Goal: Task Accomplishment & Management: Manage account settings

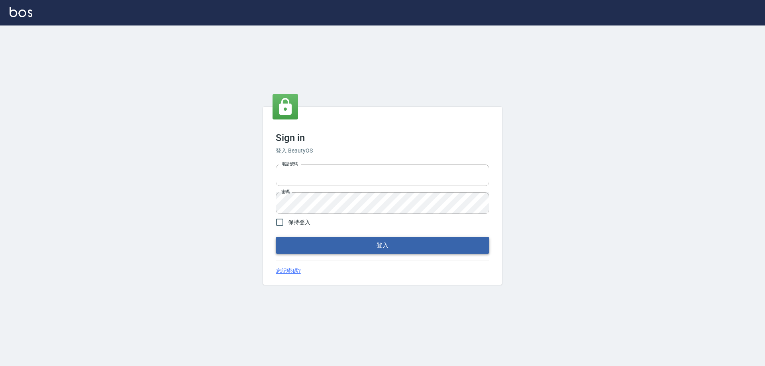
type input "0426657991"
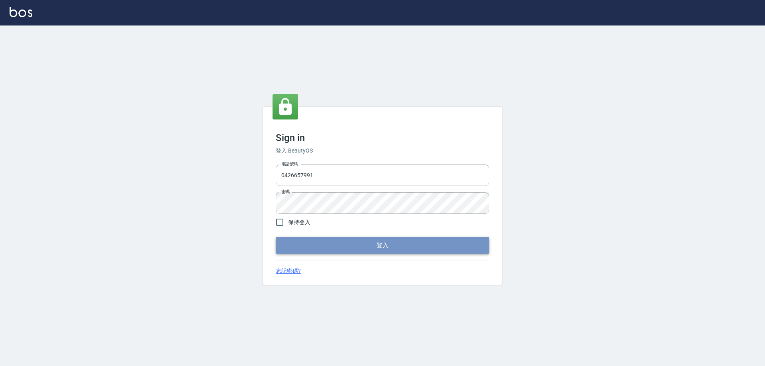
click at [313, 247] on button "登入" at bounding box center [383, 245] width 214 height 17
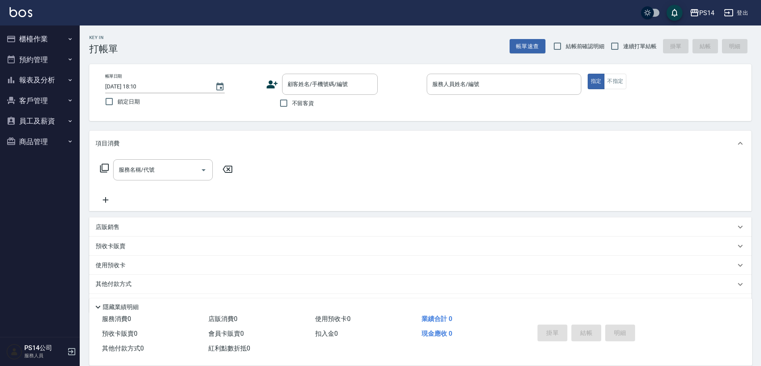
click at [302, 106] on span "不留客資" at bounding box center [303, 103] width 22 height 8
click at [292, 106] on input "不留客資" at bounding box center [283, 103] width 17 height 17
checkbox input "true"
click at [628, 47] on span "連續打單結帳" at bounding box center [639, 46] width 33 height 8
click at [623, 47] on input "連續打單結帳" at bounding box center [615, 46] width 17 height 17
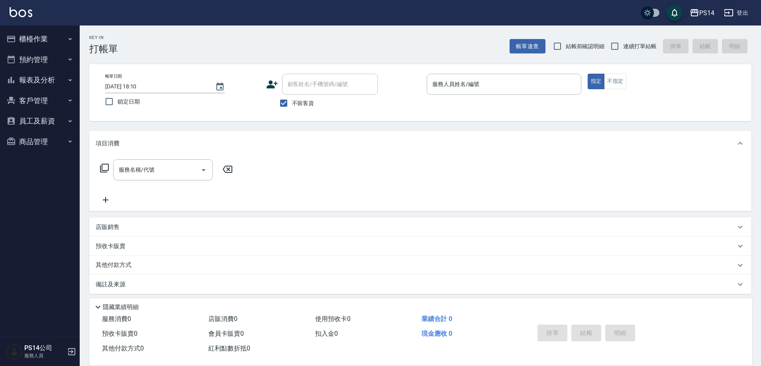
checkbox input "true"
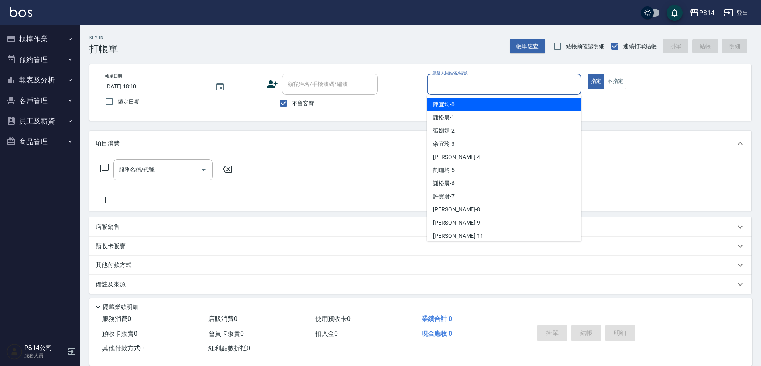
click at [485, 90] on input "服務人員姓名/編號" at bounding box center [503, 84] width 147 height 14
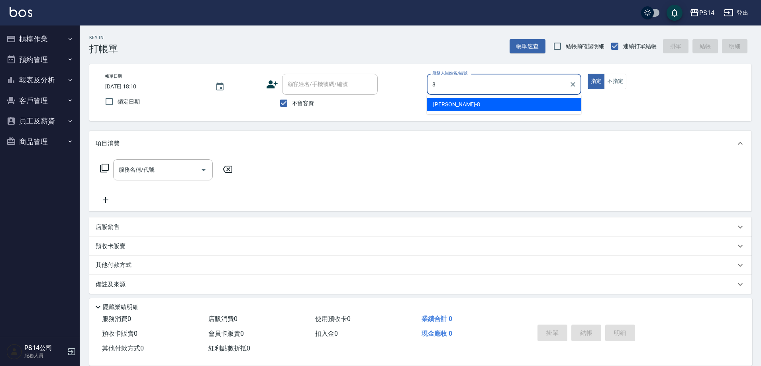
type input "[PERSON_NAME]-8"
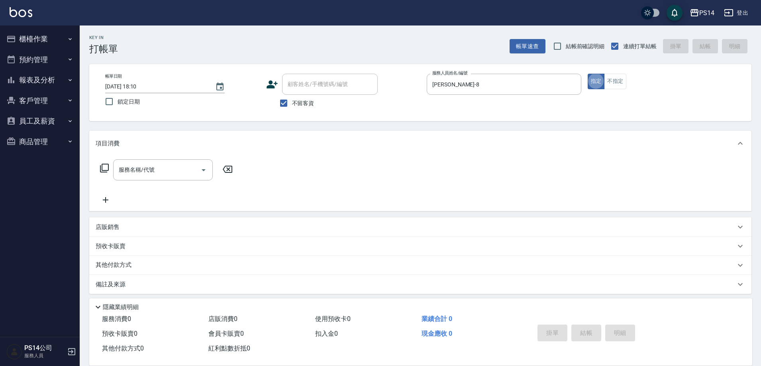
type button "true"
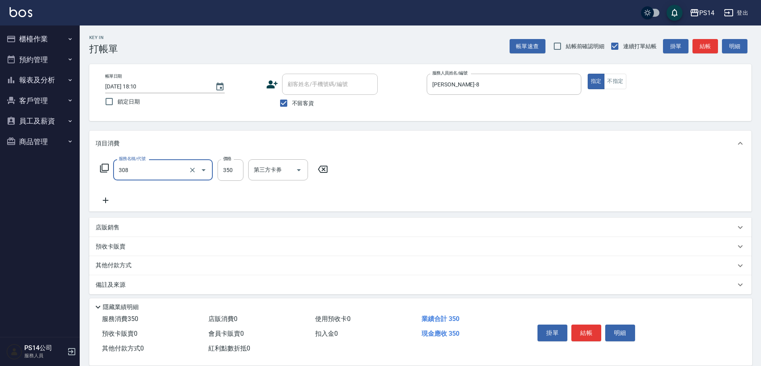
type input "洗+剪(308)"
type input "12"
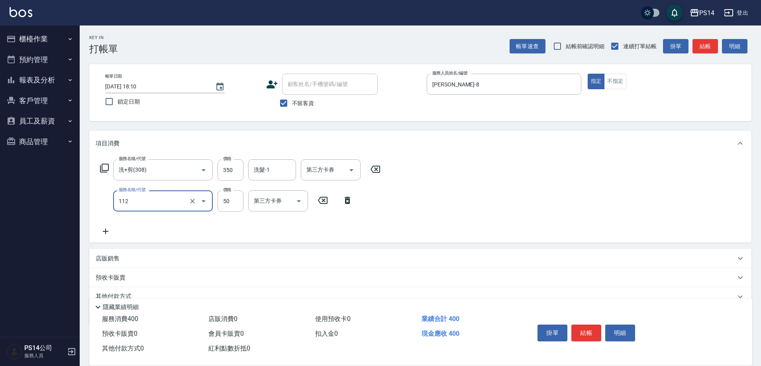
type input "精油50(112)"
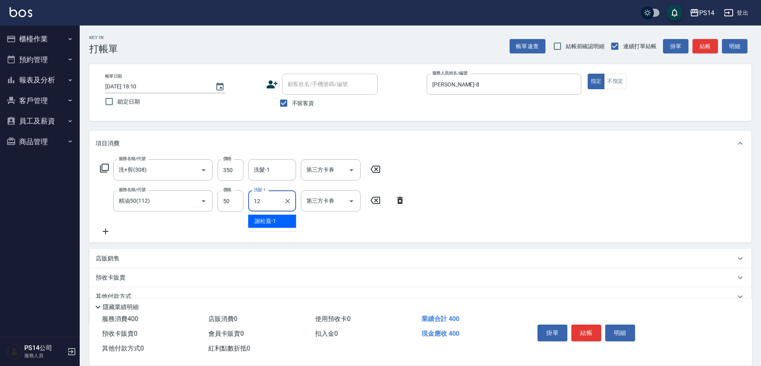
type input "12"
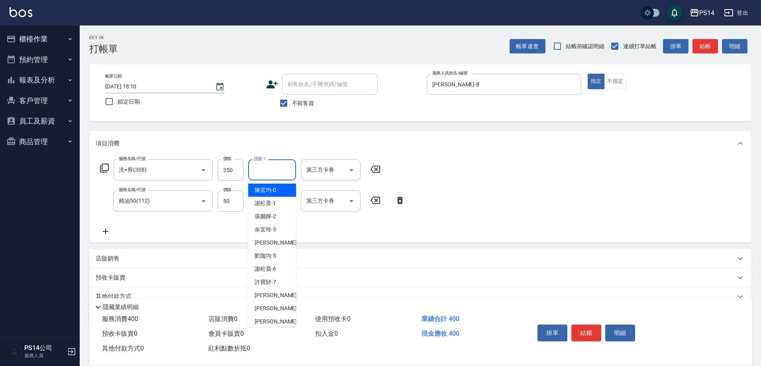
click at [284, 170] on input "洗髮-1" at bounding box center [272, 170] width 41 height 14
click at [488, 170] on div "服務名稱/代號 洗+剪(308) 服務名稱/代號 價格 350 價格 洗髮-1 洗髮-1 第三方卡券 第三方卡券 服務名稱/代號 精油50(112) 服務名稱…" at bounding box center [420, 199] width 662 height 86
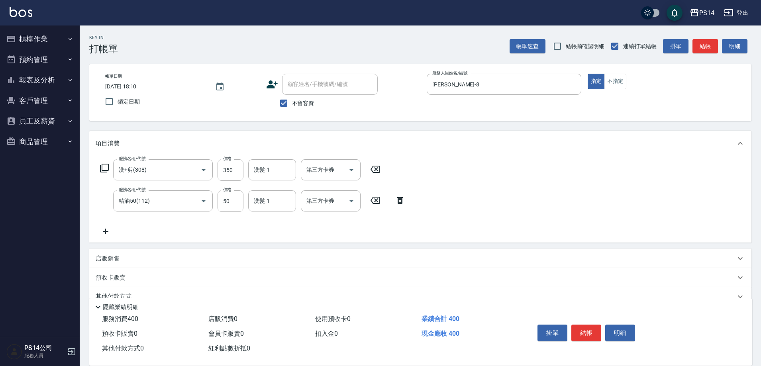
click at [275, 155] on div "項目消費" at bounding box center [420, 144] width 662 height 26
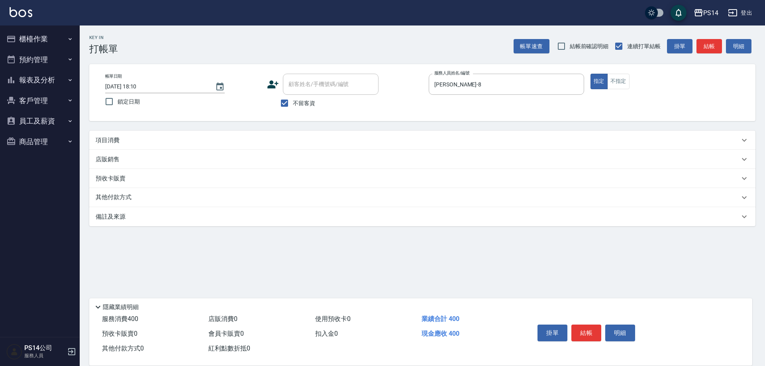
click at [245, 137] on div "項目消費" at bounding box center [418, 140] width 644 height 8
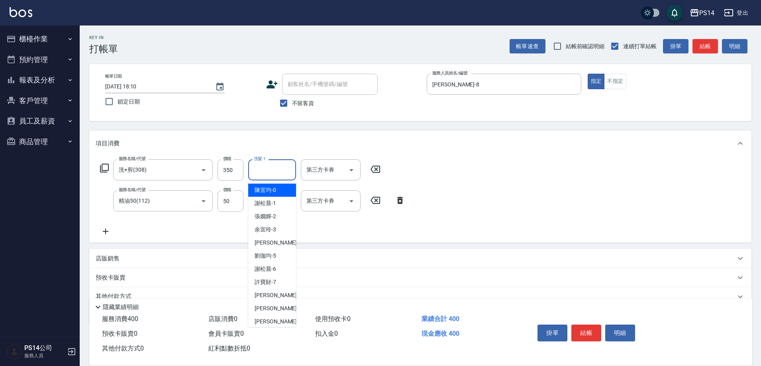
click at [269, 175] on input "洗髮-1" at bounding box center [272, 170] width 41 height 14
click at [271, 167] on input "洗髮-1" at bounding box center [272, 170] width 41 height 14
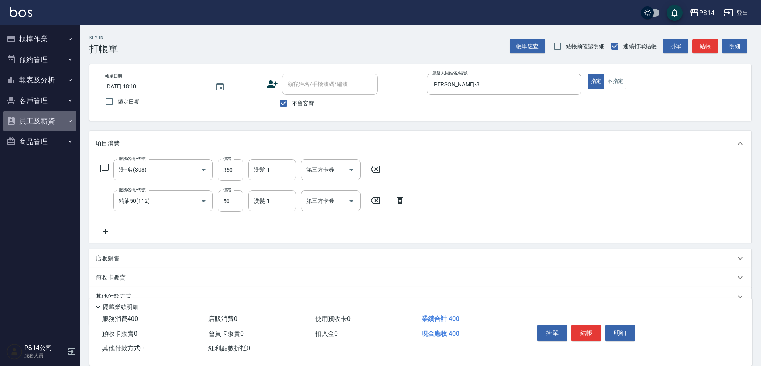
click at [41, 118] on button "員工及薪資" at bounding box center [39, 121] width 73 height 21
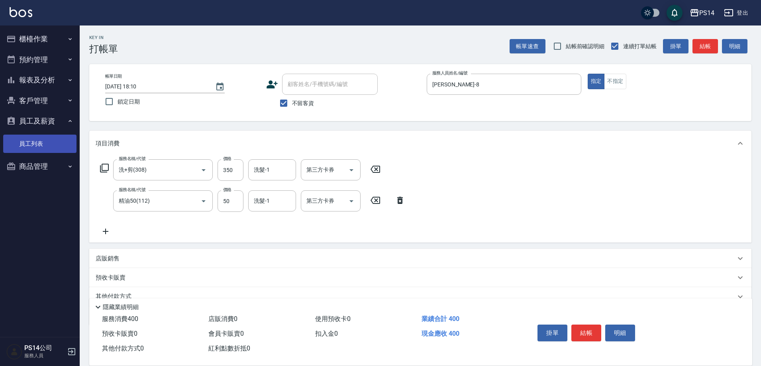
click at [47, 142] on link "員工列表" at bounding box center [39, 144] width 73 height 18
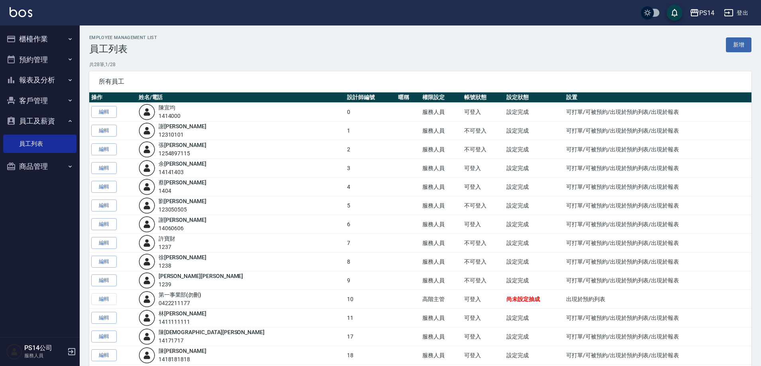
click at [51, 120] on button "員工及薪資" at bounding box center [39, 121] width 73 height 21
click at [52, 106] on button "客戶管理" at bounding box center [39, 100] width 73 height 21
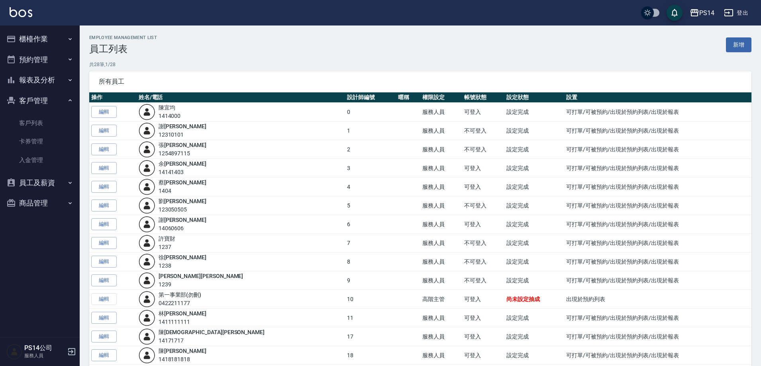
click at [53, 104] on button "客戶管理" at bounding box center [39, 100] width 73 height 21
click at [63, 75] on button "報表及分析" at bounding box center [39, 80] width 73 height 21
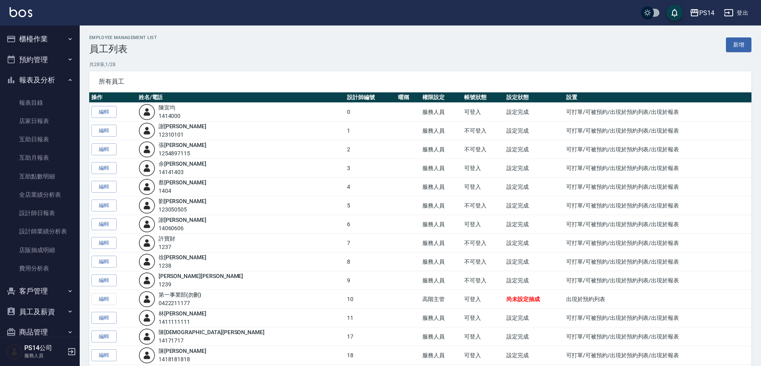
click at [62, 77] on button "報表及分析" at bounding box center [39, 80] width 73 height 21
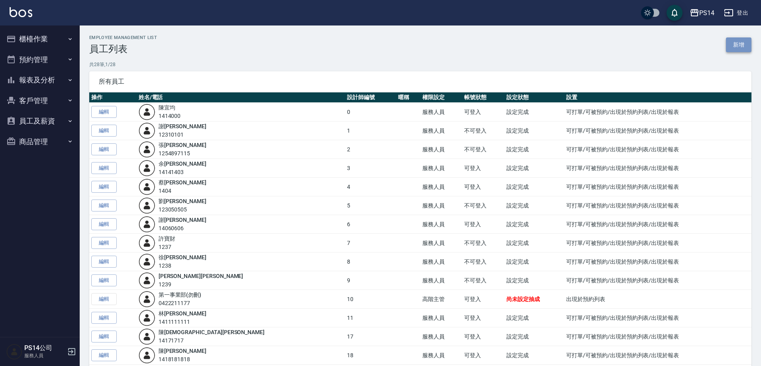
click at [733, 43] on link "新增" at bounding box center [739, 44] width 26 height 15
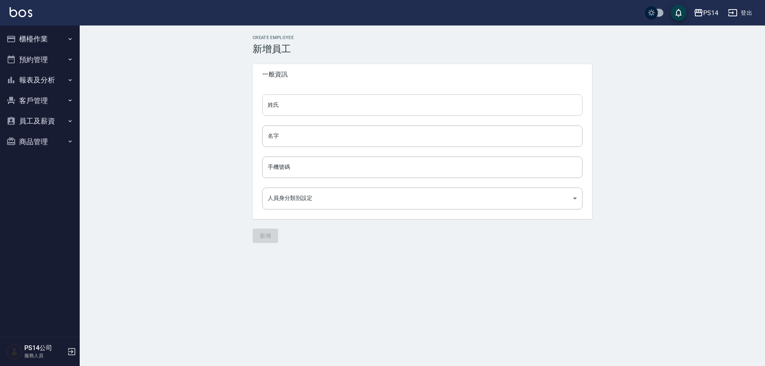
click at [316, 107] on input "姓氏" at bounding box center [422, 105] width 320 height 22
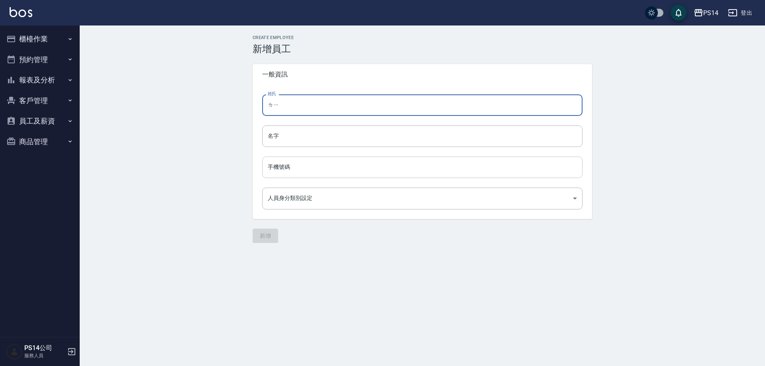
type input "ㄌ"
type input "林"
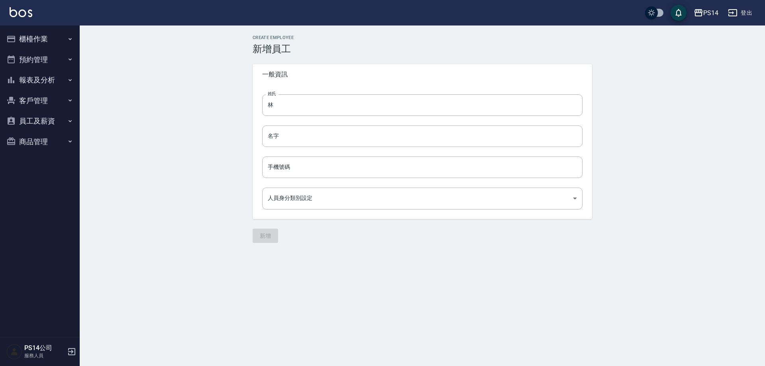
click at [349, 118] on div "姓氏 林 姓氏 名字 名字 手機號碼 手機號碼 人員身分類別設定 ​ 人員身分類別設定" at bounding box center [423, 152] width 340 height 134
click at [342, 133] on input "名字" at bounding box center [422, 137] width 320 height 22
type input "ㄋ"
type input "于真"
click at [301, 199] on body "PS14 登出 櫃檯作業 打帳單 帳單列表 現金收支登錄 高階收支登錄 材料自購登錄 每日結帳 排班表 現場電腦打卡 預約管理 預約管理 單日預約紀錄 單週預…" at bounding box center [382, 183] width 765 height 366
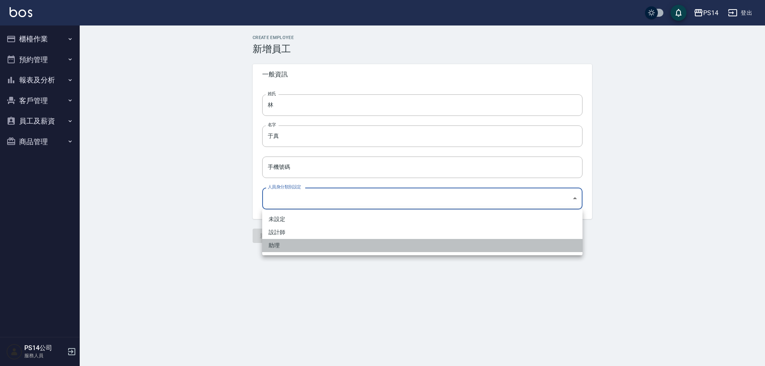
drag, startPoint x: 325, startPoint y: 243, endPoint x: 313, endPoint y: 249, distance: 13.2
click at [324, 243] on li "助理" at bounding box center [422, 245] width 320 height 13
type input "dfd1e19e-ae5e-4c54-9cdc-3c7269380034"
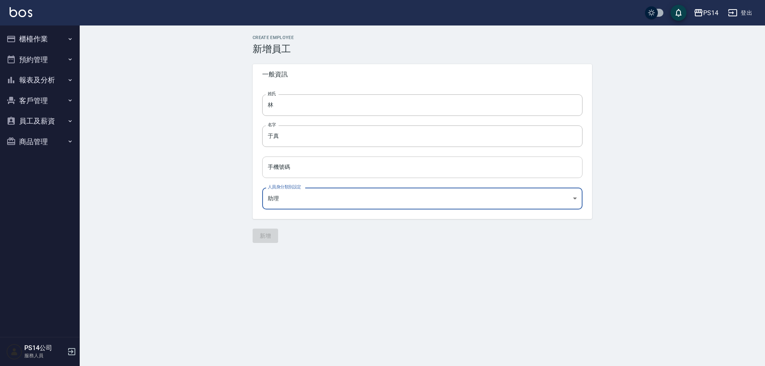
drag, startPoint x: 300, startPoint y: 168, endPoint x: 318, endPoint y: 171, distance: 19.1
click at [303, 169] on input "手機號碼" at bounding box center [422, 168] width 320 height 22
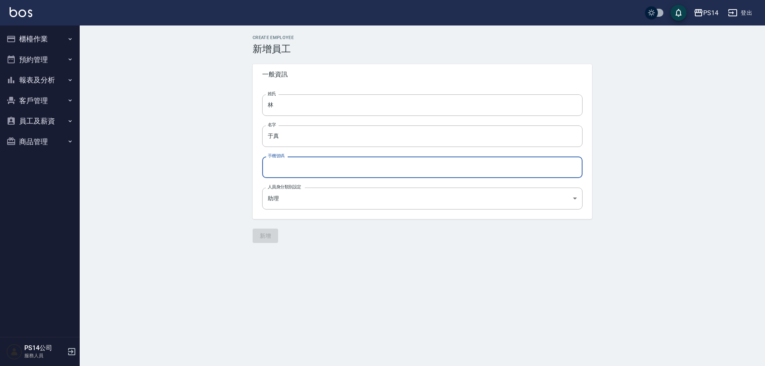
click at [342, 169] on input "手機號碼" at bounding box center [422, 168] width 320 height 22
click at [263, 234] on button "新增" at bounding box center [266, 236] width 26 height 15
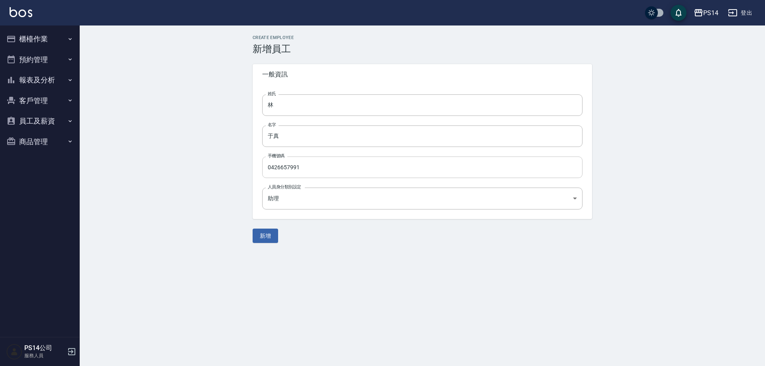
click at [368, 167] on input "0426657991" at bounding box center [422, 168] width 320 height 22
click at [267, 236] on button "新增" at bounding box center [266, 236] width 26 height 15
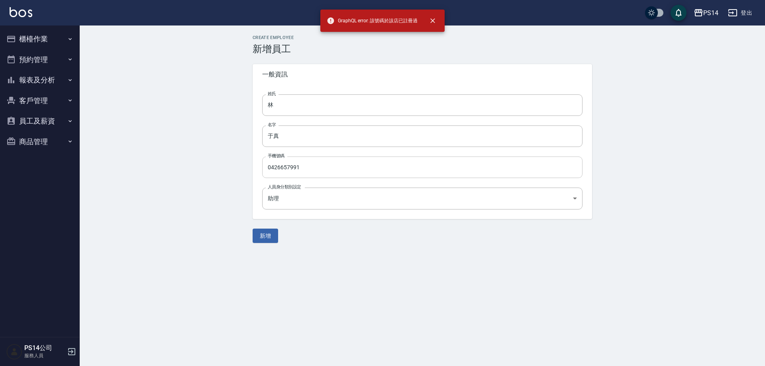
click at [388, 168] on input "0426657991" at bounding box center [422, 168] width 320 height 22
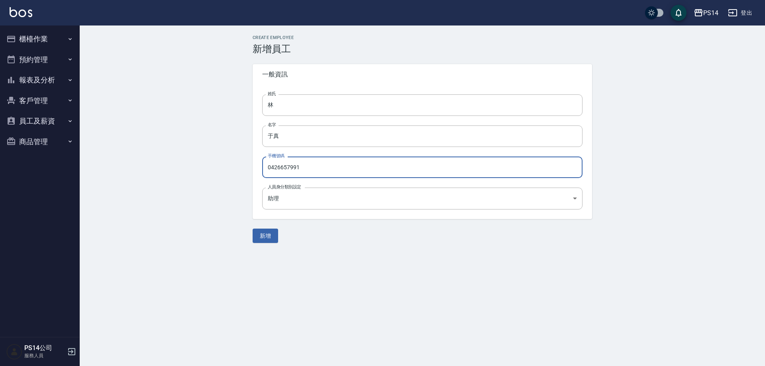
drag, startPoint x: 207, startPoint y: 166, endPoint x: 119, endPoint y: 167, distance: 88.5
click at [142, 166] on div "Create Employee 新增員工 一般資訊 姓氏 林 姓氏 名字 于真 名字 手機號碼 0426657991 手機號碼 人員身分類別設定 助理 dfd…" at bounding box center [422, 139] width 685 height 227
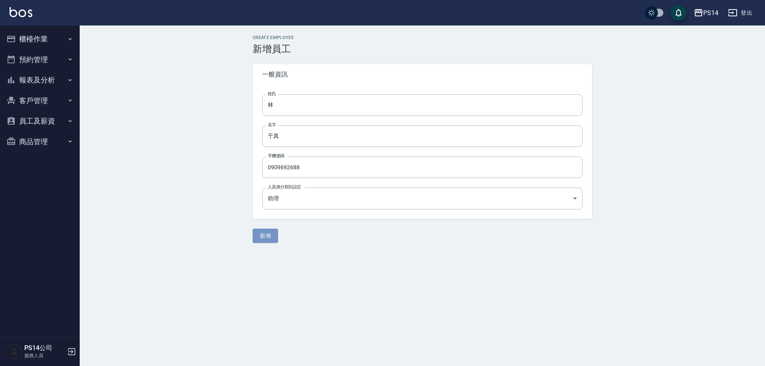
click at [277, 239] on button "新增" at bounding box center [266, 236] width 26 height 15
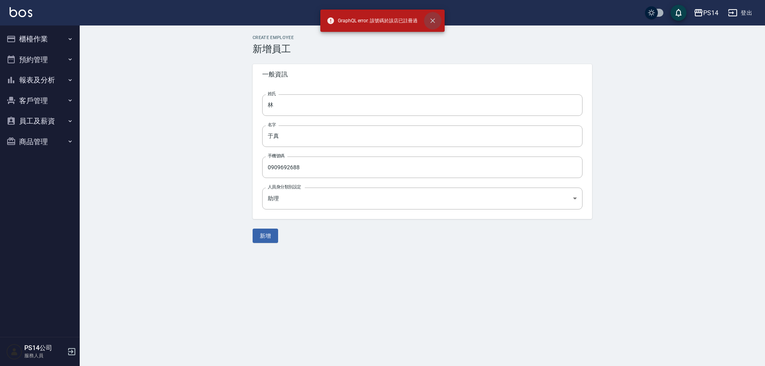
click at [438, 15] on button "close" at bounding box center [433, 21] width 18 height 18
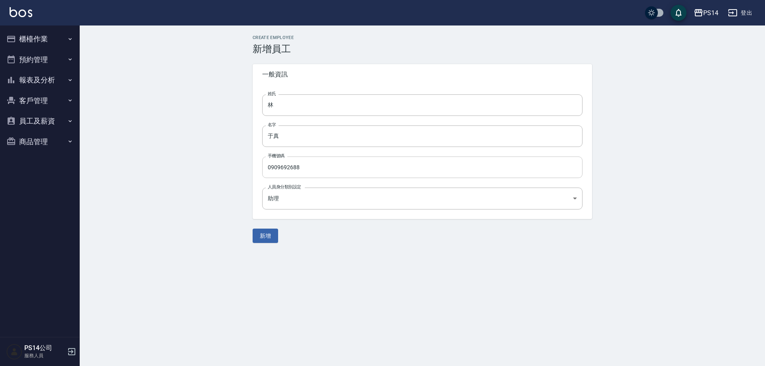
click at [377, 163] on input "0909692688" at bounding box center [422, 168] width 320 height 22
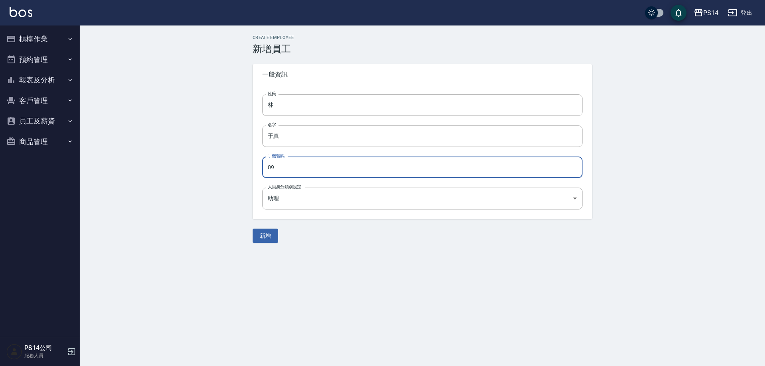
type input "0"
click at [272, 238] on div "新增" at bounding box center [423, 236] width 340 height 15
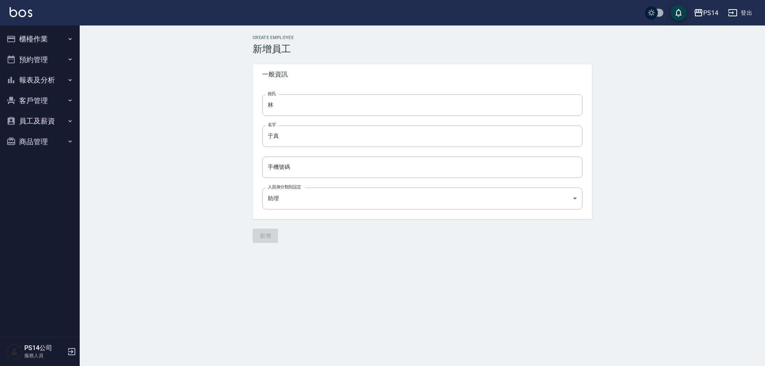
click at [271, 232] on div "新增" at bounding box center [423, 236] width 340 height 15
click at [289, 172] on input "手機號碼" at bounding box center [422, 168] width 320 height 22
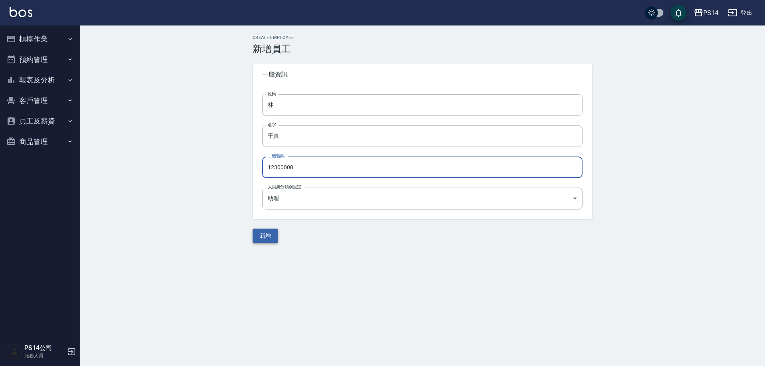
type input "12300000"
click at [268, 234] on button "新增" at bounding box center [266, 236] width 26 height 15
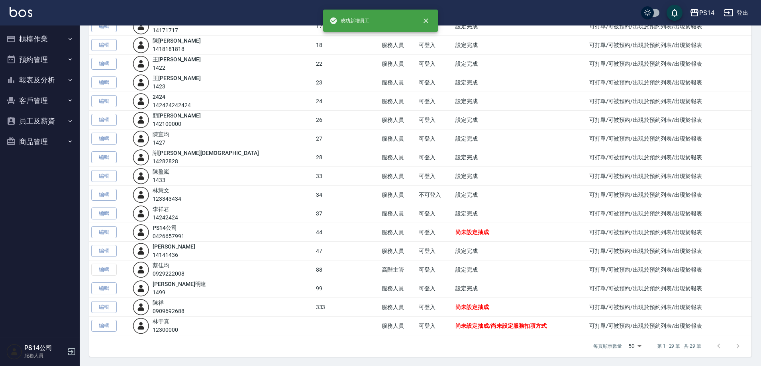
scroll to position [311, 0]
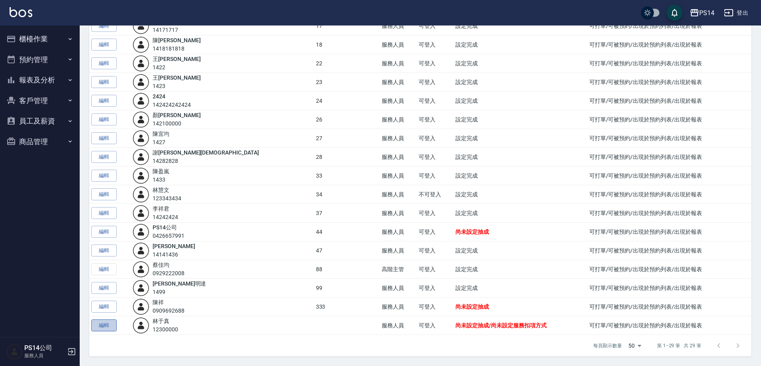
click at [110, 328] on link "編輯" at bounding box center [104, 326] width 26 height 12
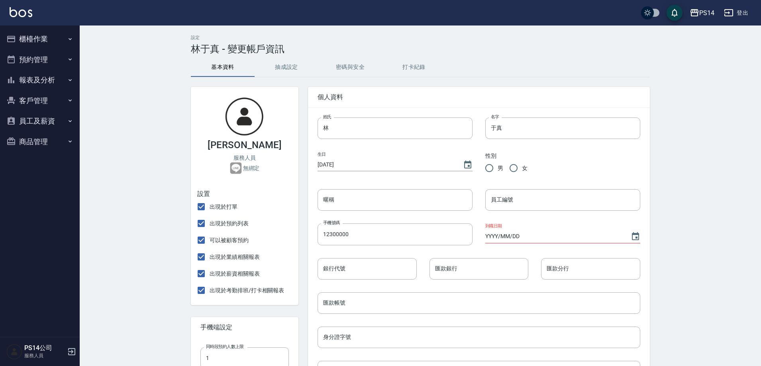
click at [524, 167] on span "女" at bounding box center [525, 168] width 6 height 8
click at [522, 167] on input "女" at bounding box center [513, 168] width 17 height 17
radio input "true"
click at [553, 197] on input "員工編號" at bounding box center [562, 200] width 155 height 22
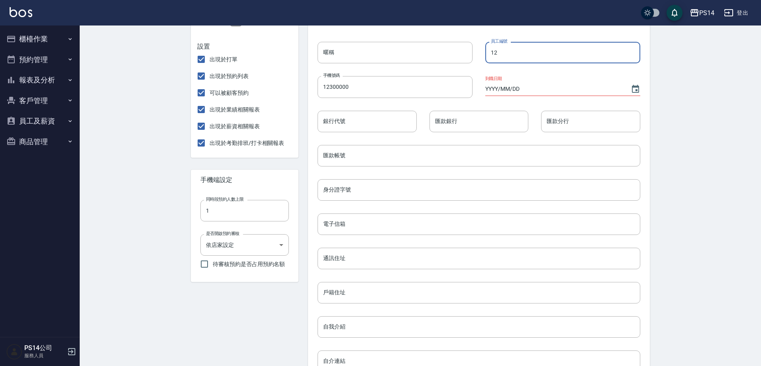
scroll to position [269, 0]
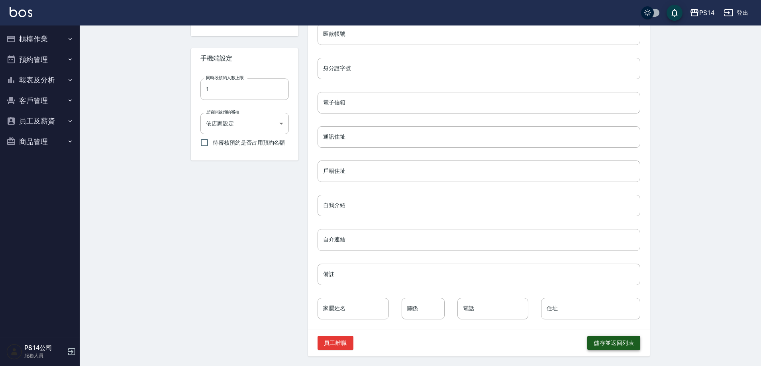
type input "12"
click at [603, 348] on button "儲存並返回列表" at bounding box center [613, 343] width 53 height 15
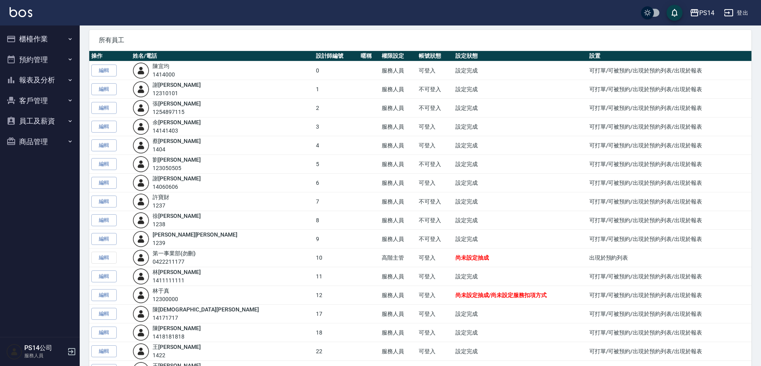
scroll to position [120, 0]
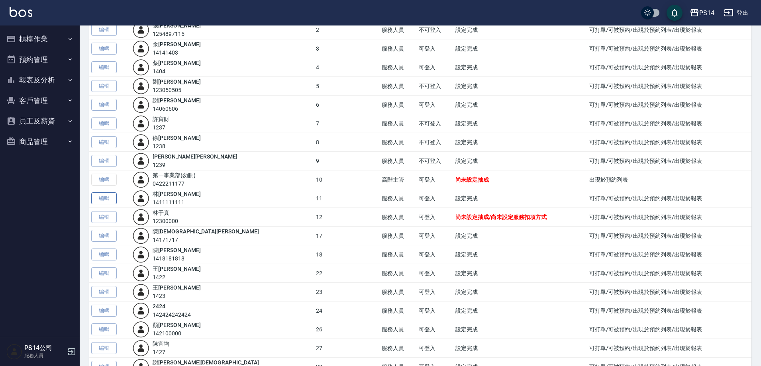
click at [110, 199] on link "編輯" at bounding box center [104, 198] width 26 height 12
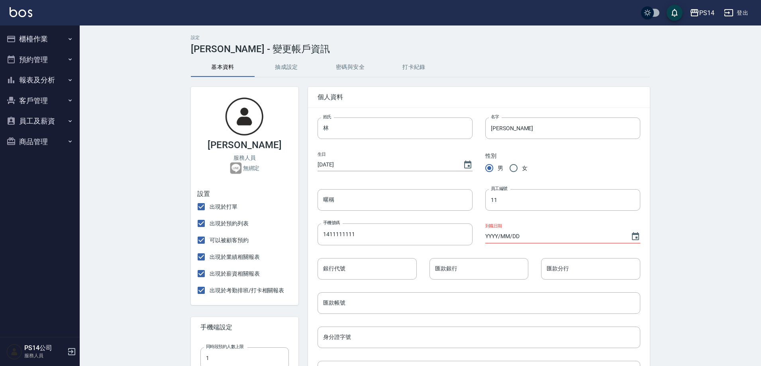
click at [29, 38] on button "櫃檯作業" at bounding box center [39, 39] width 73 height 21
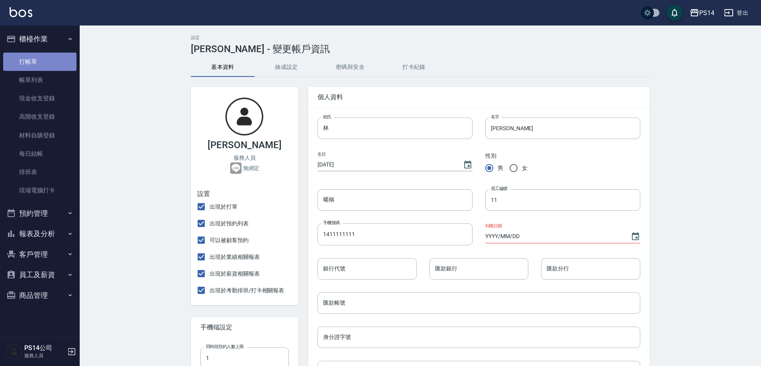
click at [47, 65] on link "打帳單" at bounding box center [39, 62] width 73 height 18
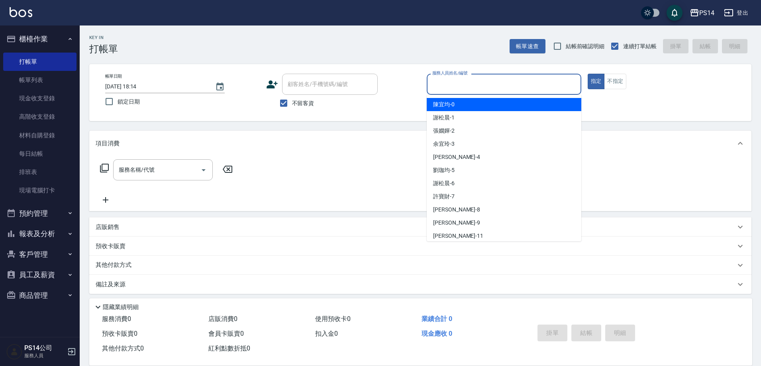
click at [482, 79] on input "服務人員姓名/編號" at bounding box center [503, 84] width 147 height 14
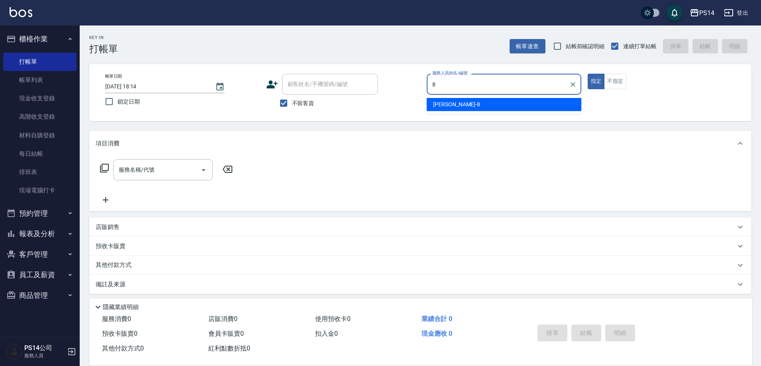
type input "[PERSON_NAME]-8"
type button "true"
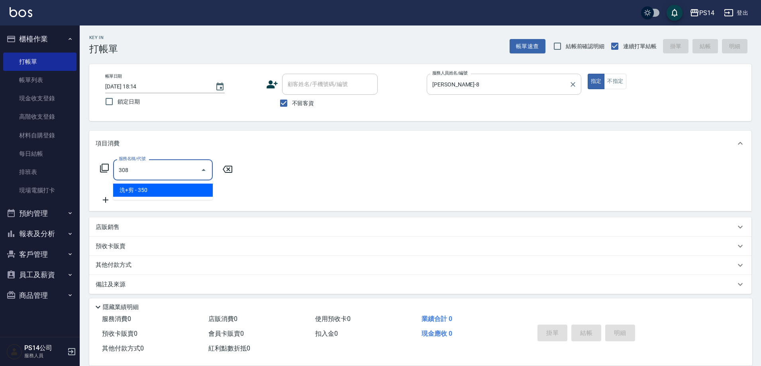
type input "洗+剪(308)"
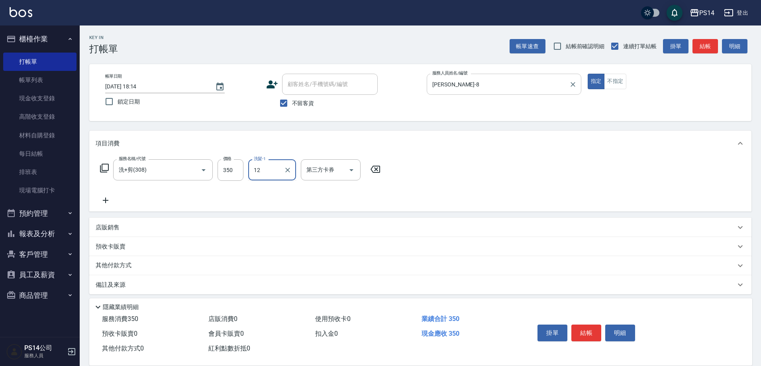
type input "12"
click at [41, 278] on button "員工及薪資" at bounding box center [39, 275] width 73 height 21
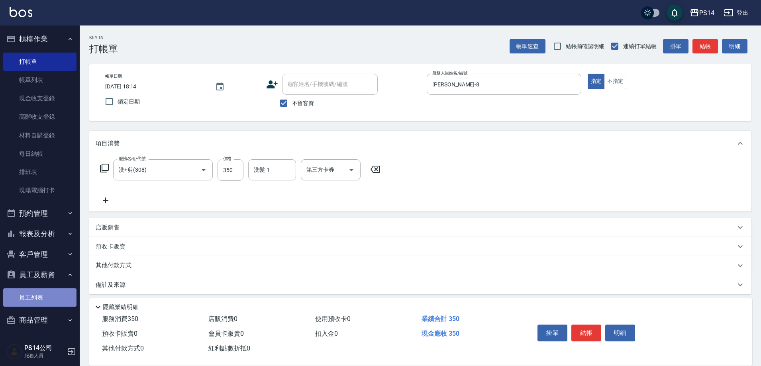
click at [45, 303] on link "員工列表" at bounding box center [39, 298] width 73 height 18
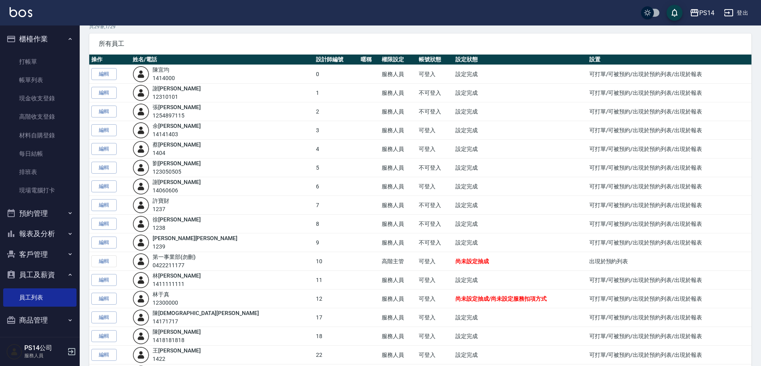
scroll to position [120, 0]
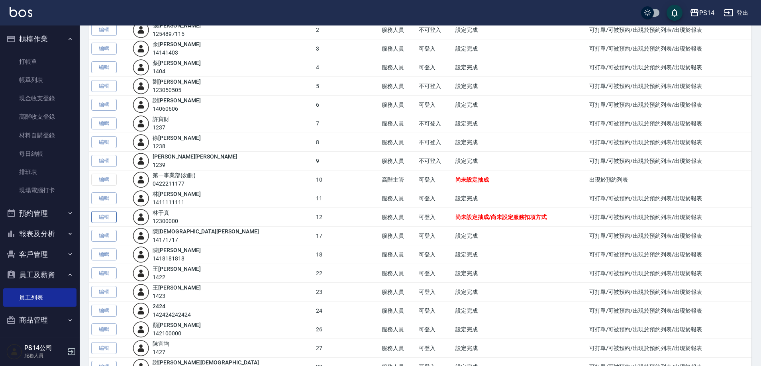
click at [106, 216] on link "編輯" at bounding box center [104, 217] width 26 height 12
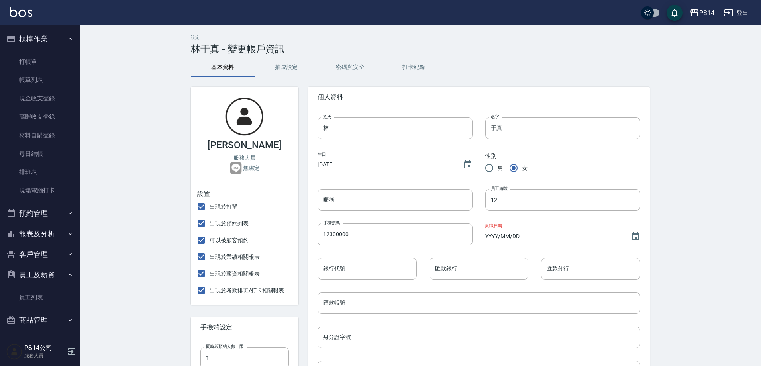
radio input "true"
type input "12"
click at [293, 66] on button "抽成設定" at bounding box center [287, 67] width 64 height 19
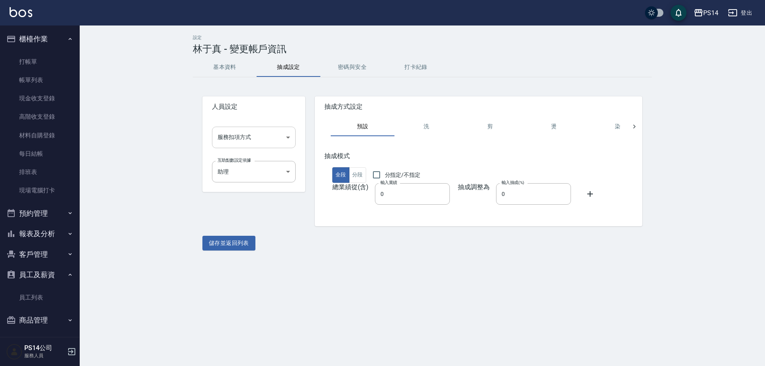
click at [257, 137] on body "PS14 登出 櫃檯作業 打帳單 帳單列表 現金收支登錄 高階收支登錄 材料自購登錄 每日結帳 排班表 現場電腦打卡 預約管理 預約管理 單日預約紀錄 單週預…" at bounding box center [382, 183] width 765 height 366
click at [274, 134] on div at bounding box center [382, 183] width 765 height 366
click at [281, 133] on body "PS14 登出 櫃檯作業 打帳單 帳單列表 現金收支登錄 高階收支登錄 材料自購登錄 每日結帳 排班表 現場電腦打卡 預約管理 預約管理 單日預約紀錄 單週預…" at bounding box center [382, 183] width 765 height 366
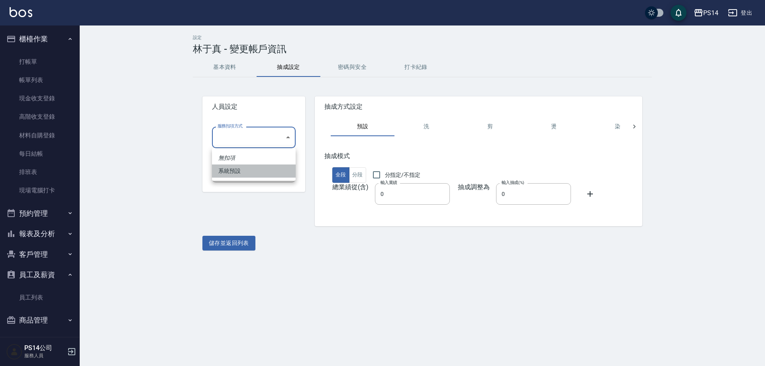
click at [260, 174] on li "系統預設" at bounding box center [254, 171] width 84 height 13
type input "系統預設"
click at [285, 174] on body "PS14 登出 櫃檯作業 打帳單 帳單列表 現金收支登錄 高階收支登錄 材料自購登錄 每日結帳 排班表 現場電腦打卡 預約管理 預約管理 單日預約紀錄 單週預…" at bounding box center [382, 183] width 765 height 366
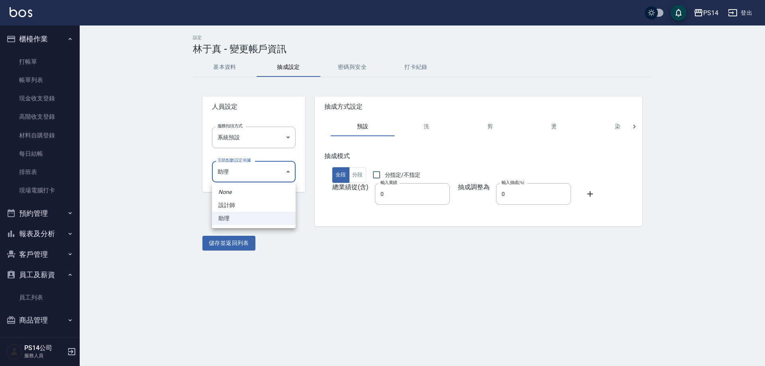
click at [286, 173] on div at bounding box center [382, 183] width 765 height 366
click at [410, 131] on button "洗" at bounding box center [427, 126] width 64 height 19
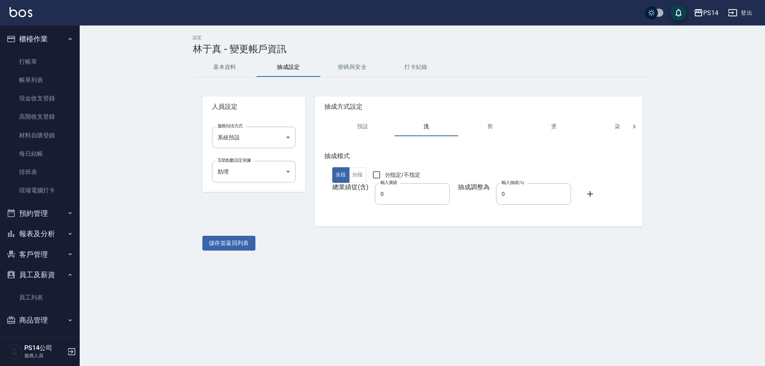
click at [348, 121] on button "預設" at bounding box center [363, 126] width 64 height 19
click at [505, 128] on button "剪" at bounding box center [490, 126] width 64 height 19
drag, startPoint x: 591, startPoint y: 128, endPoint x: 567, endPoint y: 126, distance: 23.7
click at [591, 129] on button "染" at bounding box center [618, 126] width 64 height 19
click at [567, 126] on div "預設 洗 剪 燙 染 護 頭皮 接髮 造型 spa 瓦皮 其它" at bounding box center [456, 126] width 296 height 19
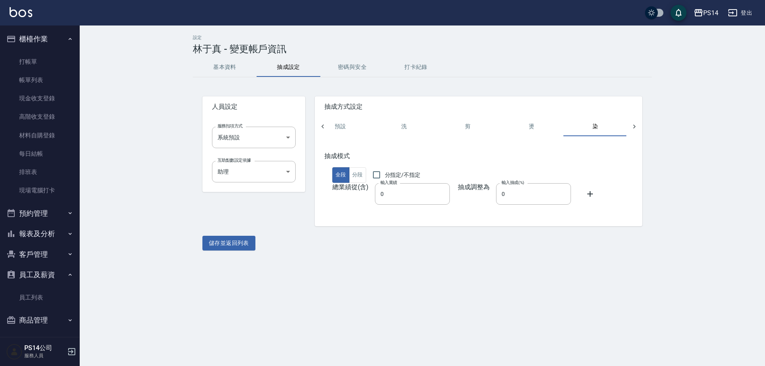
scroll to position [0, 23]
click at [515, 123] on button "燙" at bounding box center [531, 126] width 64 height 19
click at [567, 125] on button "染" at bounding box center [595, 126] width 64 height 19
click at [638, 128] on icon at bounding box center [634, 127] width 8 height 8
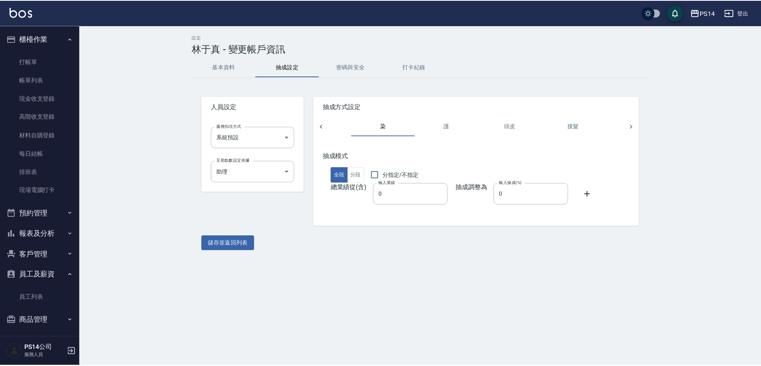
scroll to position [0, 278]
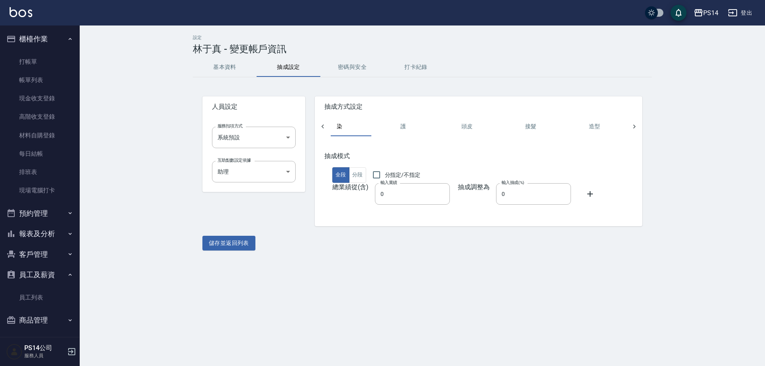
click at [413, 129] on button "護" at bounding box center [403, 126] width 64 height 19
drag, startPoint x: 502, startPoint y: 128, endPoint x: 491, endPoint y: 127, distance: 11.2
click at [500, 128] on button "接髮" at bounding box center [531, 126] width 64 height 19
click at [556, 129] on button "接髮" at bounding box center [531, 126] width 64 height 19
click at [595, 126] on button "造型" at bounding box center [595, 126] width 64 height 19
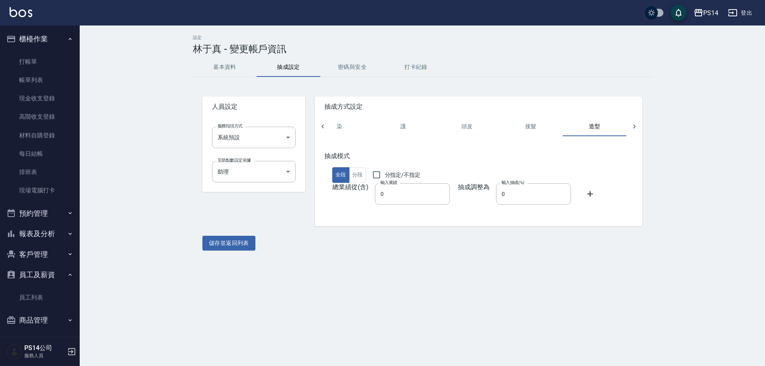
click at [356, 62] on button "密碼與安全" at bounding box center [352, 67] width 64 height 19
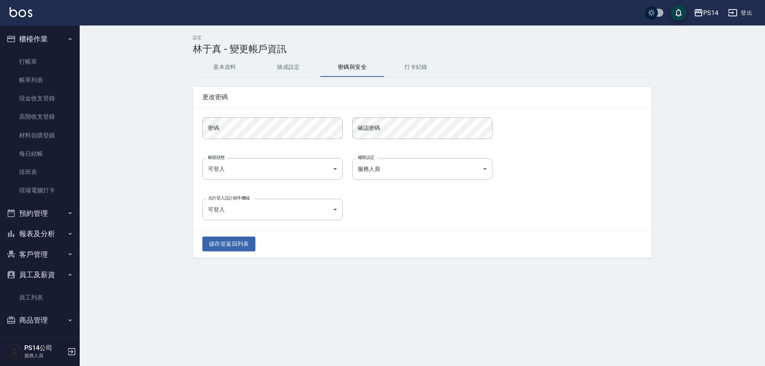
click at [414, 69] on button "打卡紀錄" at bounding box center [416, 67] width 64 height 19
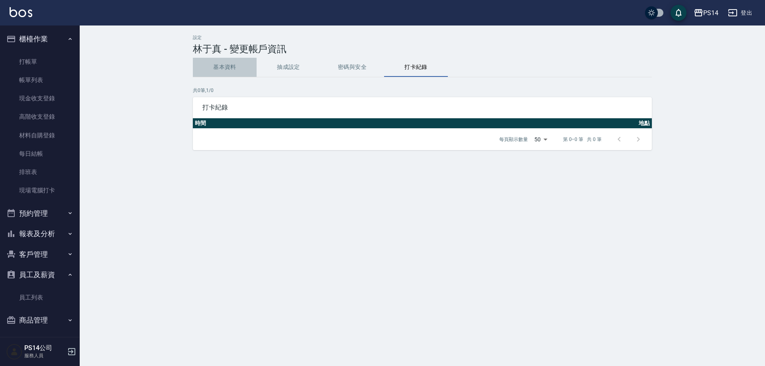
drag, startPoint x: 225, startPoint y: 63, endPoint x: 282, endPoint y: 66, distance: 56.7
click at [225, 64] on button "基本資料" at bounding box center [225, 67] width 64 height 19
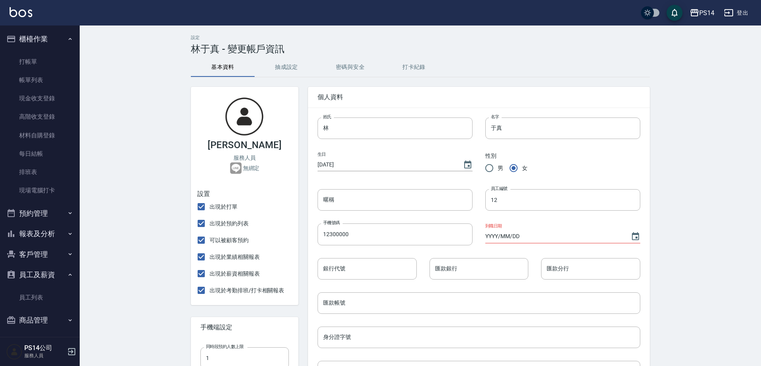
click at [290, 69] on button "抽成設定" at bounding box center [287, 67] width 64 height 19
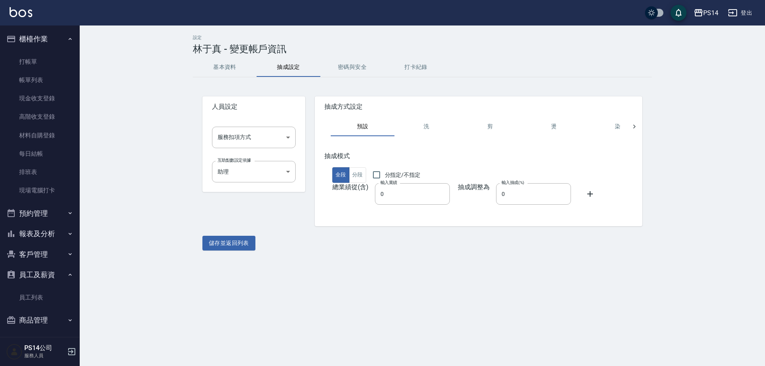
click at [229, 69] on button "基本資料" at bounding box center [225, 67] width 64 height 19
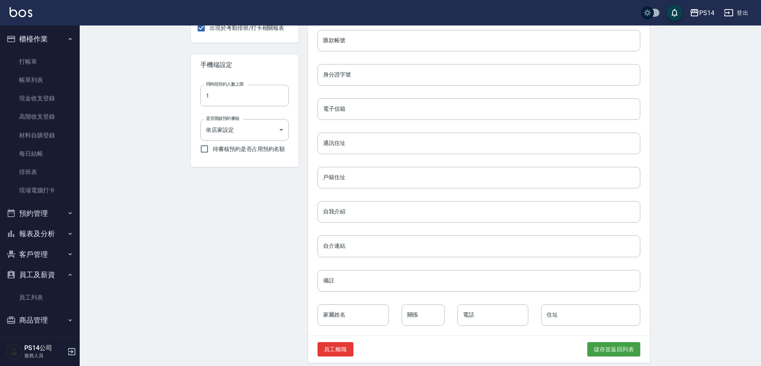
scroll to position [269, 0]
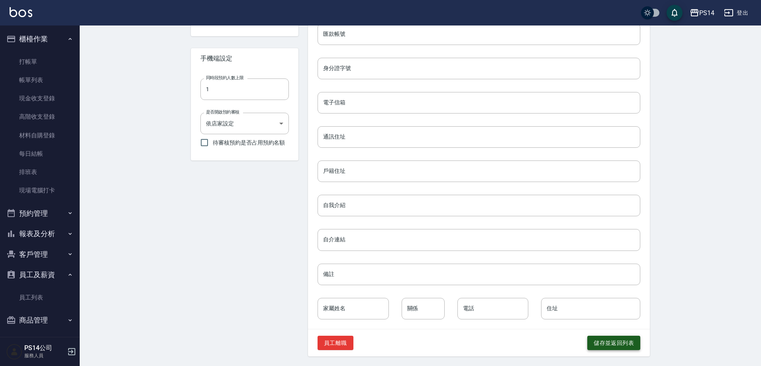
click at [598, 349] on button "儲存並返回列表" at bounding box center [613, 343] width 53 height 15
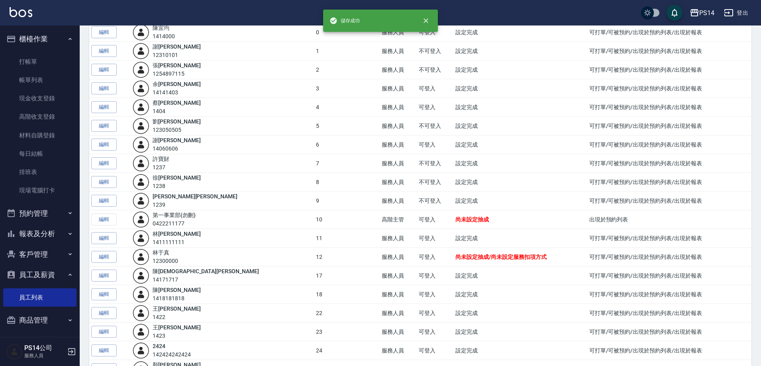
scroll to position [159, 0]
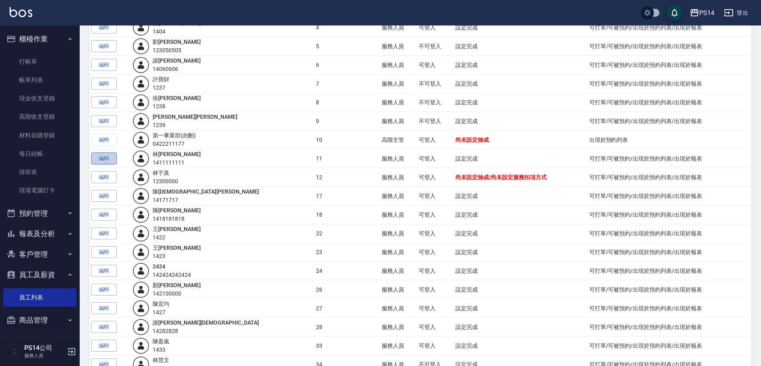
click at [104, 158] on link "編輯" at bounding box center [104, 159] width 26 height 12
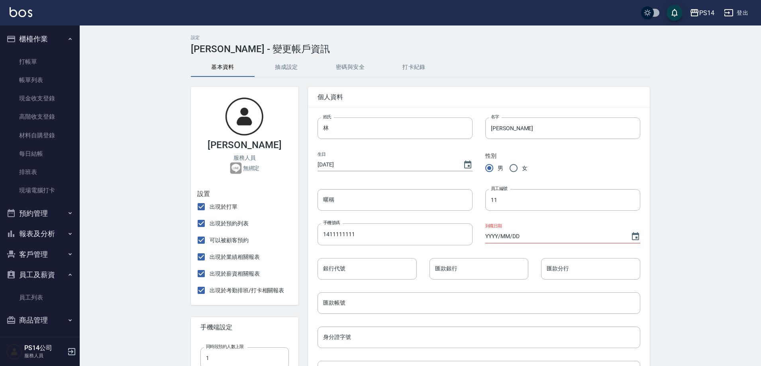
click at [288, 68] on button "抽成設定" at bounding box center [287, 67] width 64 height 19
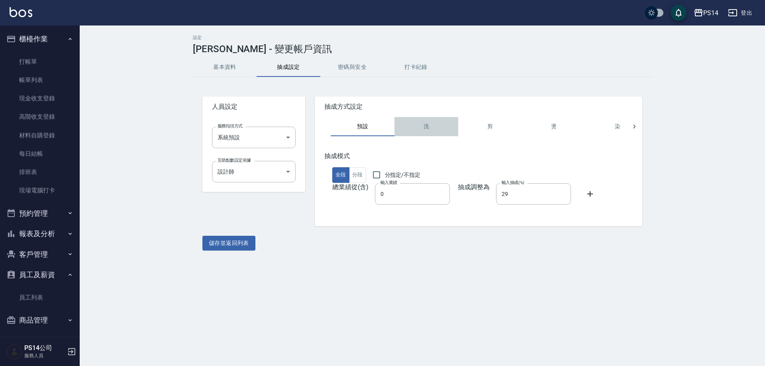
click at [421, 132] on button "洗" at bounding box center [427, 126] width 64 height 19
type input "0"
click at [488, 129] on button "剪" at bounding box center [490, 126] width 64 height 19
click at [562, 129] on button "燙" at bounding box center [554, 126] width 64 height 19
click at [597, 129] on button "染" at bounding box center [618, 126] width 64 height 19
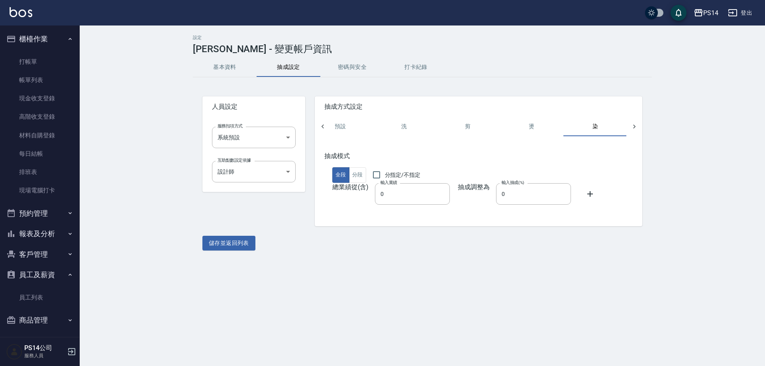
scroll to position [0, 23]
drag, startPoint x: 368, startPoint y: 65, endPoint x: 416, endPoint y: 67, distance: 48.7
click at [368, 65] on button "密碼與安全" at bounding box center [352, 67] width 64 height 19
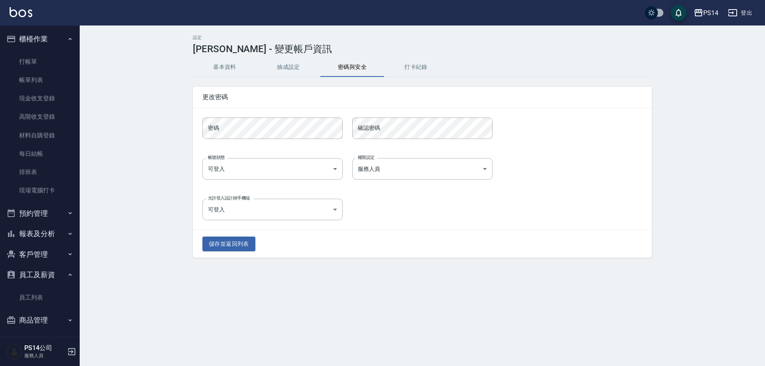
click at [421, 67] on button "打卡紀錄" at bounding box center [416, 67] width 64 height 19
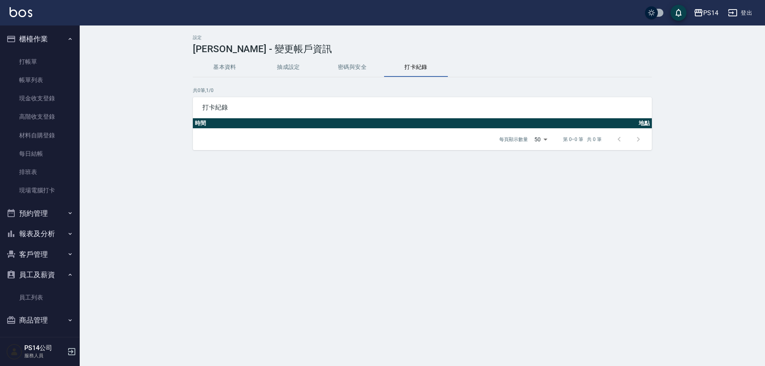
click at [377, 68] on button "密碼與安全" at bounding box center [352, 67] width 64 height 19
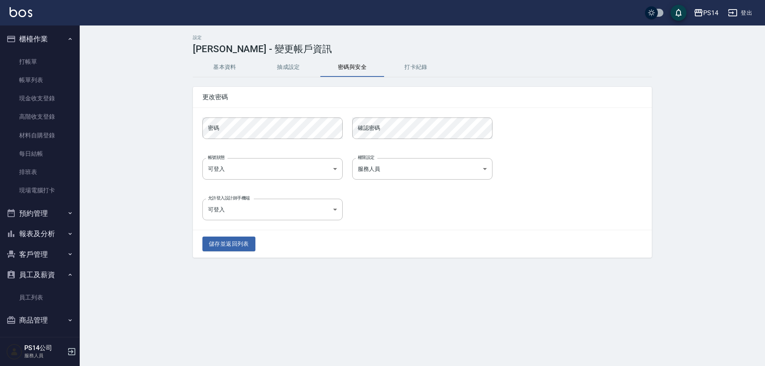
click at [230, 69] on button "基本資料" at bounding box center [225, 67] width 64 height 19
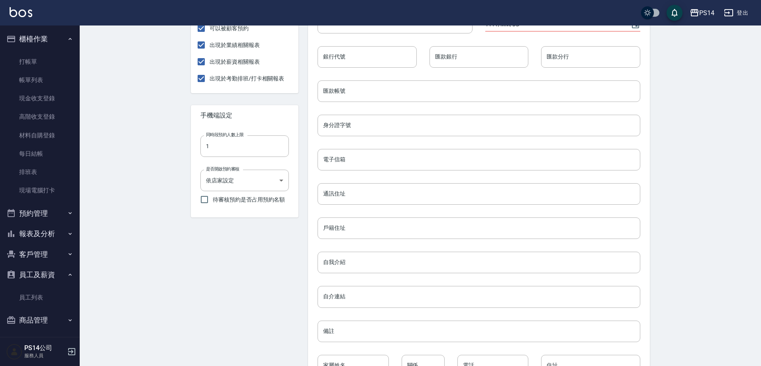
scroll to position [269, 0]
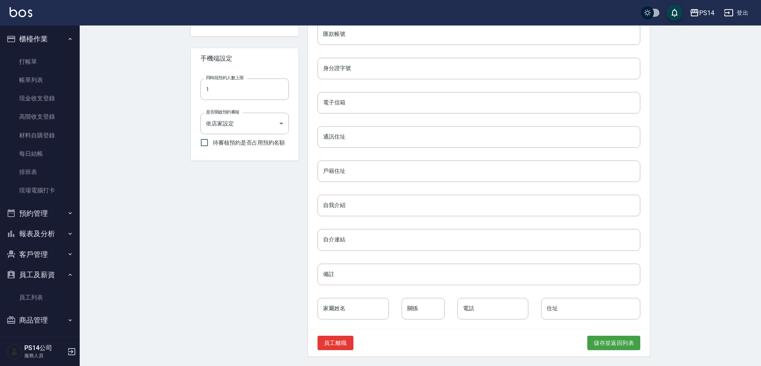
click at [620, 351] on div "員工離職 儲存並返回列表" at bounding box center [479, 343] width 342 height 27
click at [620, 347] on button "儲存並返回列表" at bounding box center [613, 343] width 53 height 15
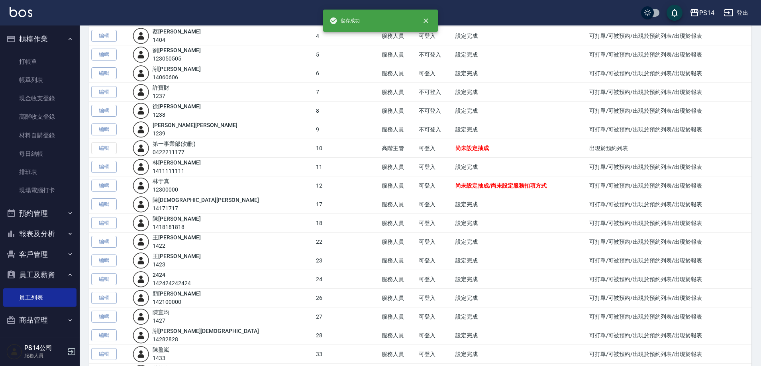
scroll to position [159, 0]
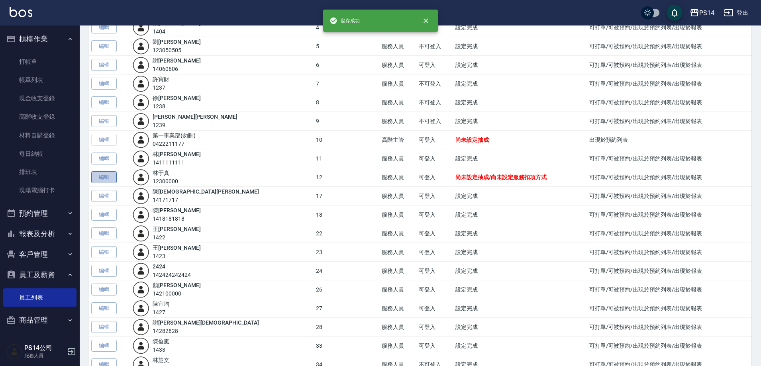
click at [109, 178] on link "編輯" at bounding box center [104, 177] width 26 height 12
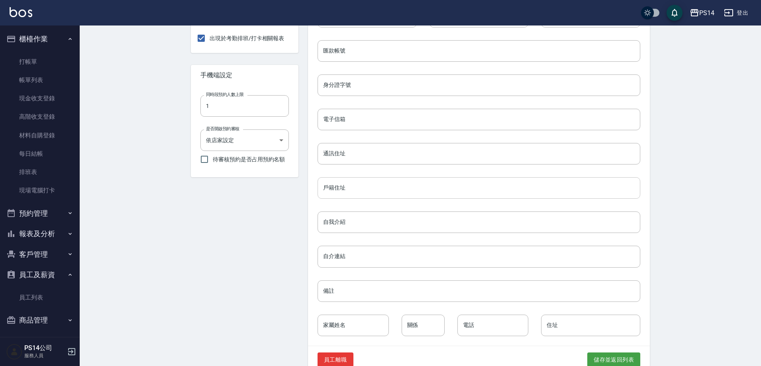
scroll to position [269, 0]
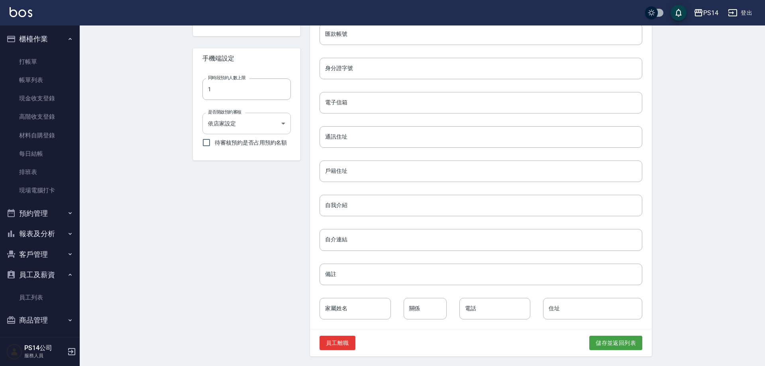
click at [267, 124] on body "PS14 登出 櫃檯作業 打帳單 帳單列表 現金收支登錄 高階收支登錄 材料自購登錄 每日結帳 排班表 現場電腦打卡 預約管理 預約管理 單日預約紀錄 單週預…" at bounding box center [382, 48] width 765 height 635
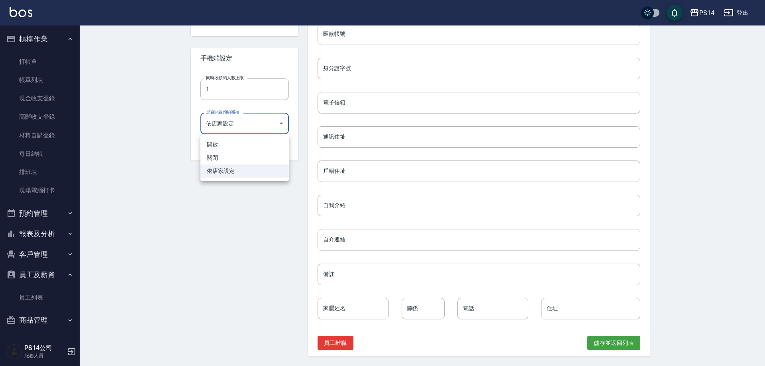
click at [267, 124] on div at bounding box center [382, 183] width 765 height 366
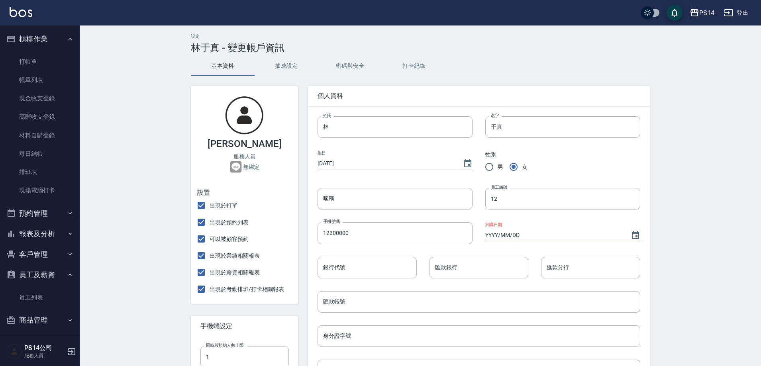
scroll to position [0, 0]
click at [288, 65] on button "抽成設定" at bounding box center [287, 67] width 64 height 19
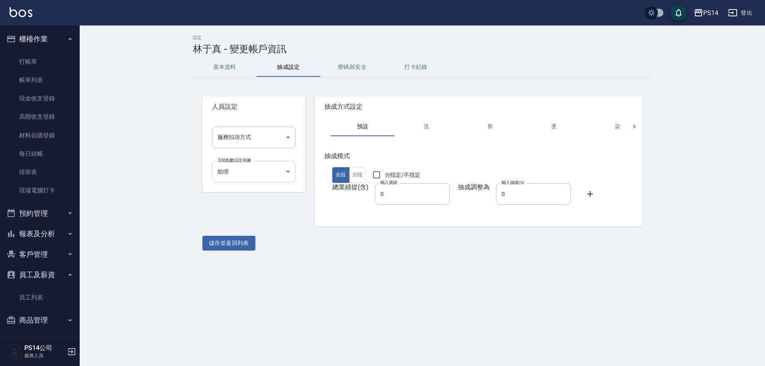
click at [262, 171] on body "PS14 登出 櫃檯作業 打帳單 帳單列表 現金收支登錄 高階收支登錄 材料自購登錄 每日結帳 排班表 現場電腦打卡 預約管理 預約管理 單日預約紀錄 單週預…" at bounding box center [382, 183] width 765 height 366
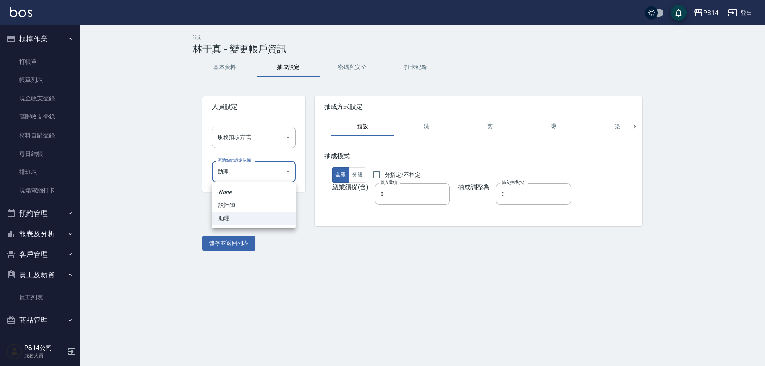
drag, startPoint x: 243, startPoint y: 204, endPoint x: 246, endPoint y: 179, distance: 25.6
click at [242, 204] on li "設計師" at bounding box center [254, 205] width 84 height 13
type input "ef1292cd-240a-4e45-be38-712a62885c8b"
click at [267, 134] on body "PS14 登出 櫃檯作業 打帳單 帳單列表 現金收支登錄 高階收支登錄 材料自購登錄 每日結帳 排班表 現場電腦打卡 預約管理 預約管理 單日預約紀錄 單週預…" at bounding box center [382, 183] width 765 height 366
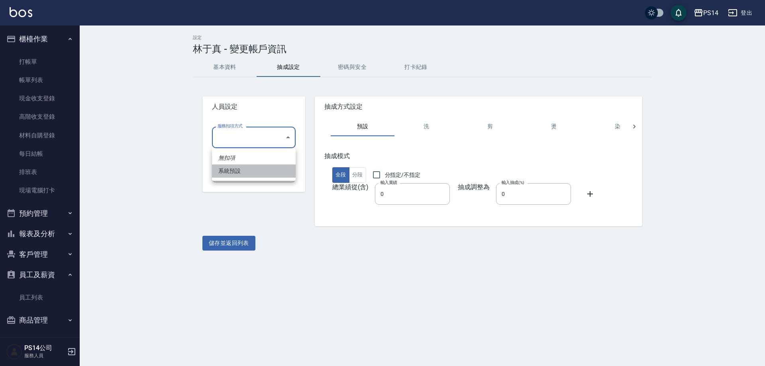
click at [245, 173] on li "系統預設" at bounding box center [254, 171] width 84 height 13
type input "系統預設"
click at [233, 242] on button "儲存並返回列表" at bounding box center [228, 243] width 53 height 15
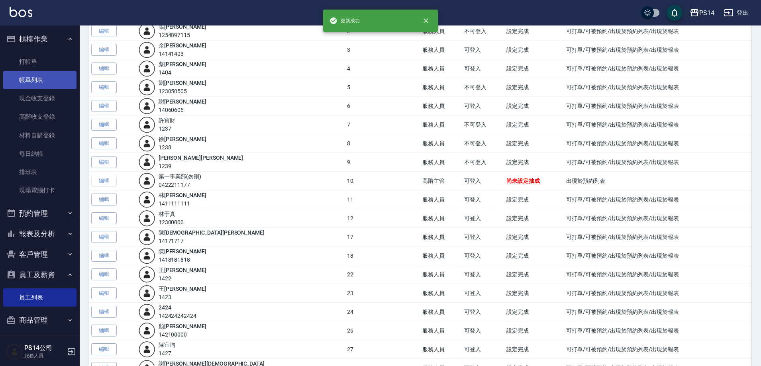
scroll to position [80, 0]
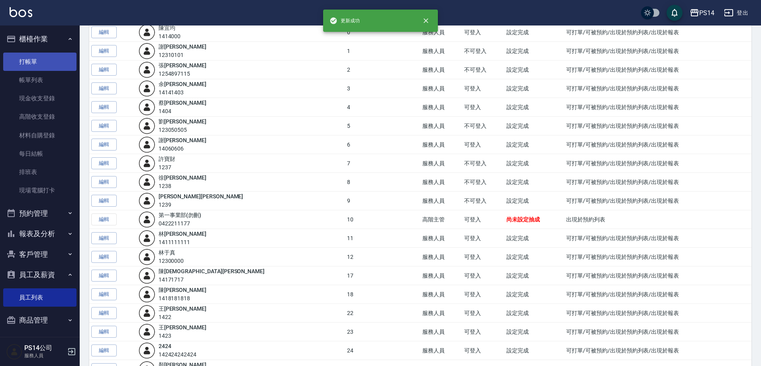
click at [50, 57] on link "打帳單" at bounding box center [39, 62] width 73 height 18
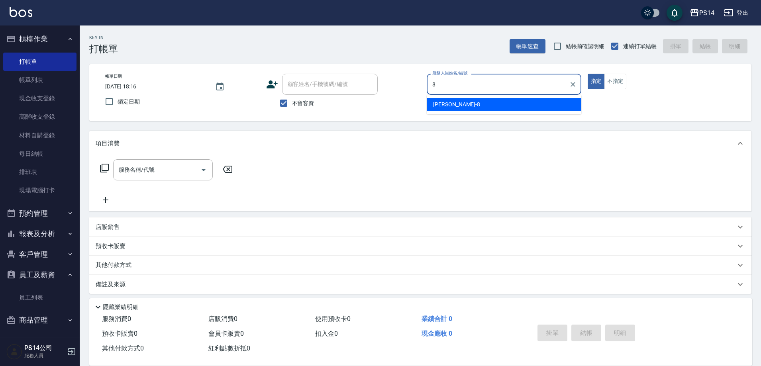
type input "[PERSON_NAME]-8"
type button "true"
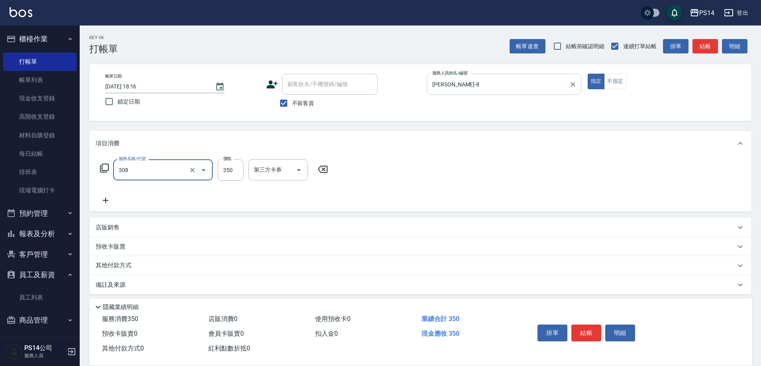
type input "洗+剪(308)"
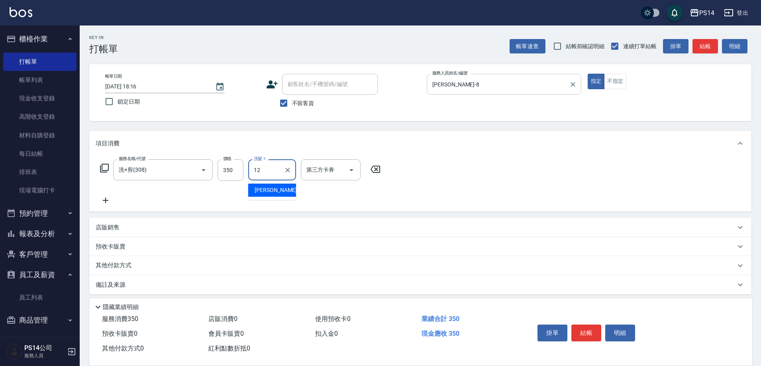
type input "[PERSON_NAME]-12"
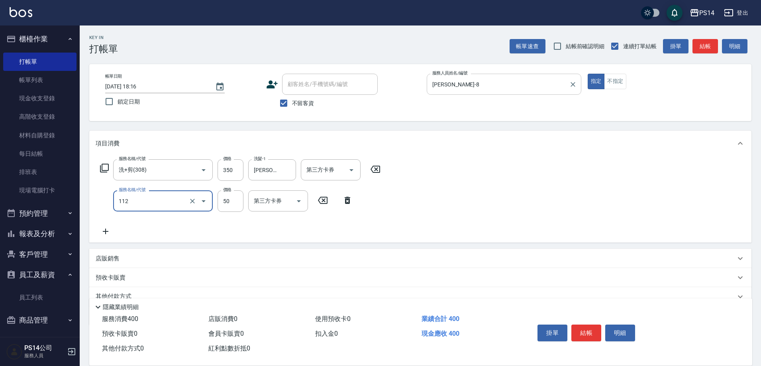
type input "精油50(112)"
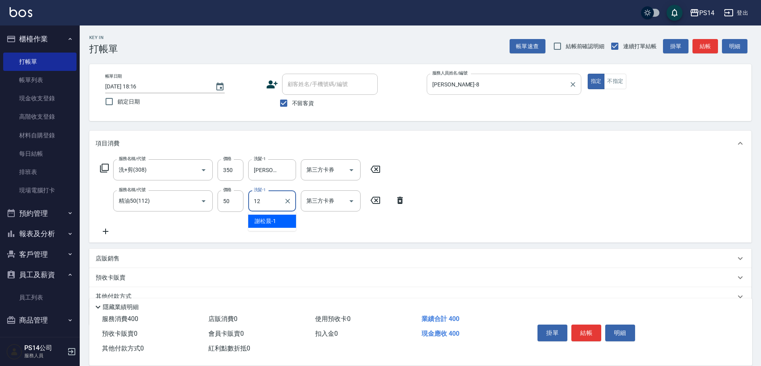
type input "[PERSON_NAME]-12"
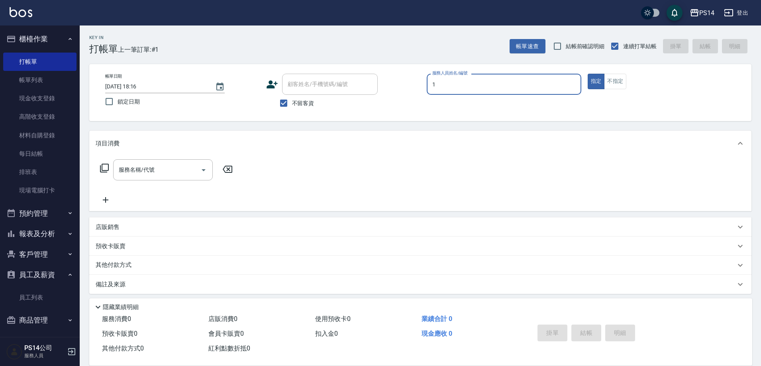
type input "[PERSON_NAME]-1"
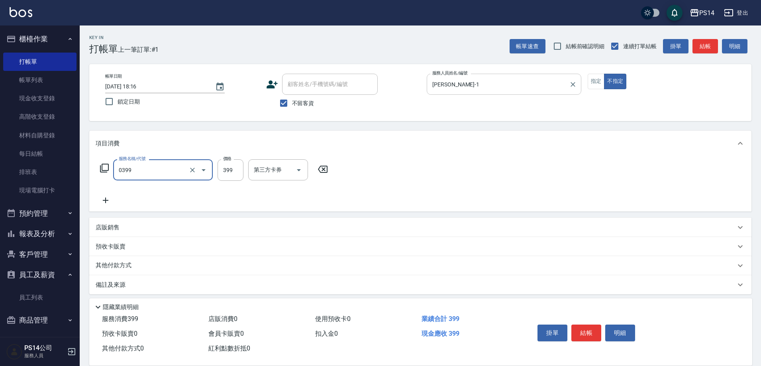
type input "海鹽399(0399)"
type input "[PERSON_NAME]-1"
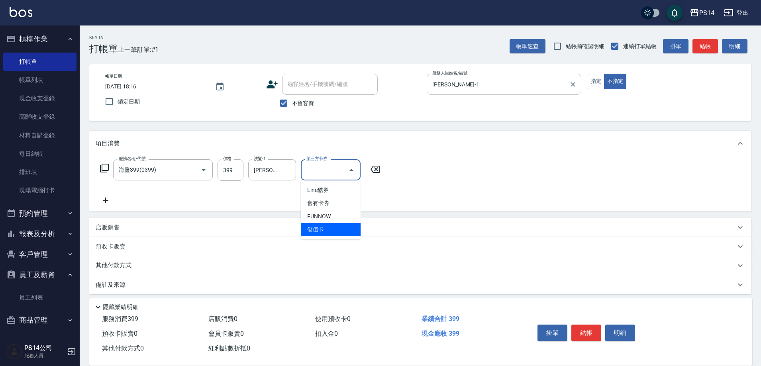
type input "儲值卡"
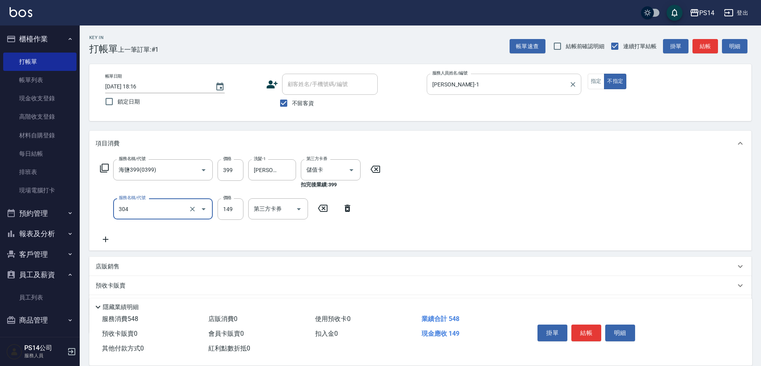
type input "剪髮(304)"
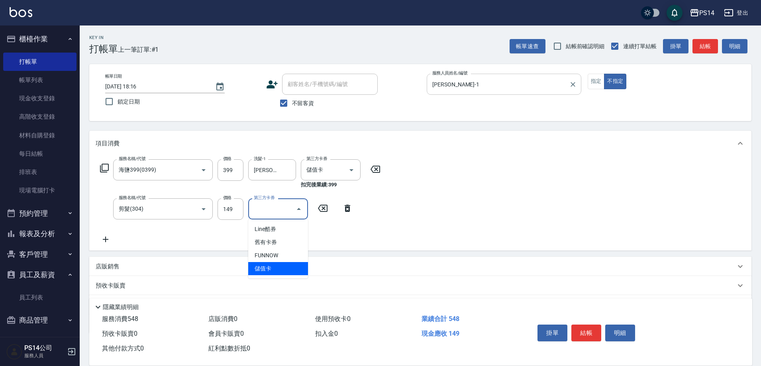
type input "儲值卡"
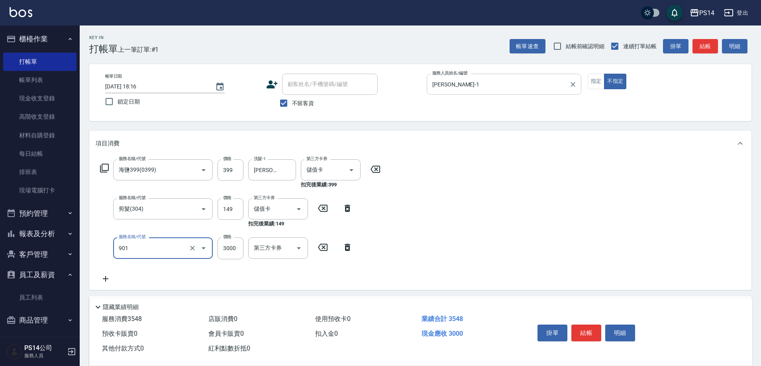
type input "儲值3000(901)"
type input "198"
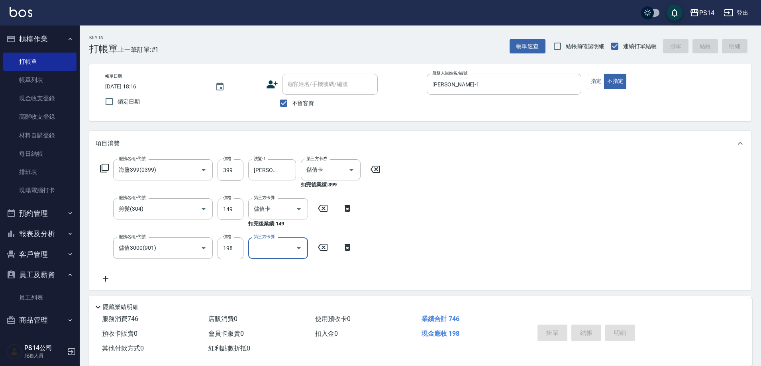
type input "[DATE] 18:17"
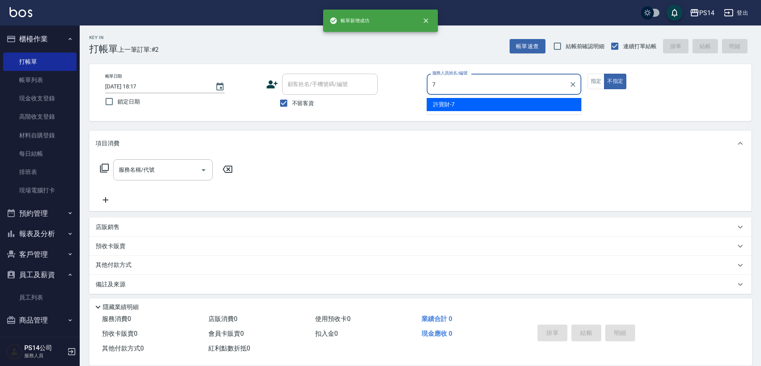
type input "許寶財-7"
type button "false"
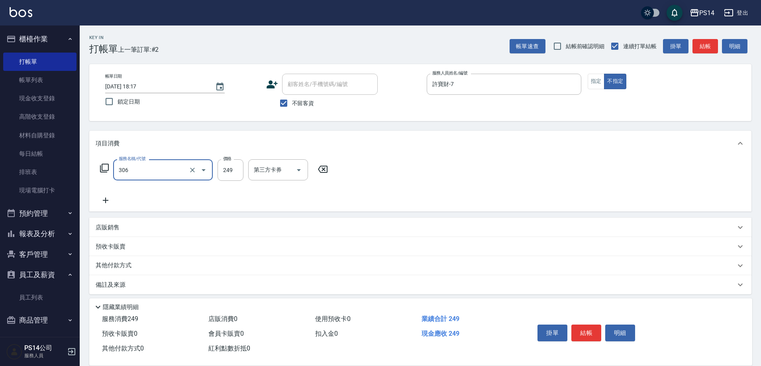
type input "剪髮(306)"
type input "[PERSON_NAME]-11"
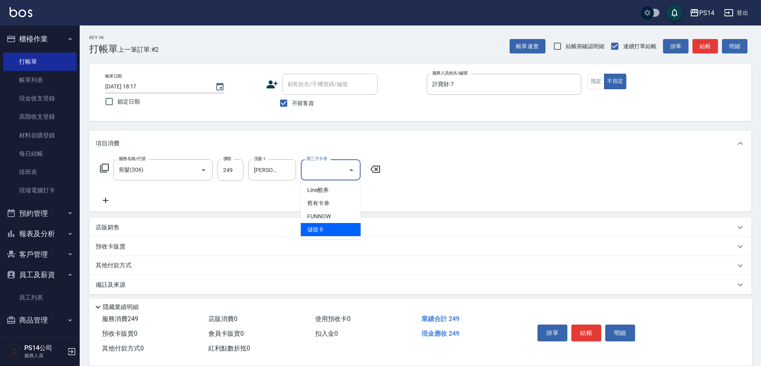
type input "儲值卡"
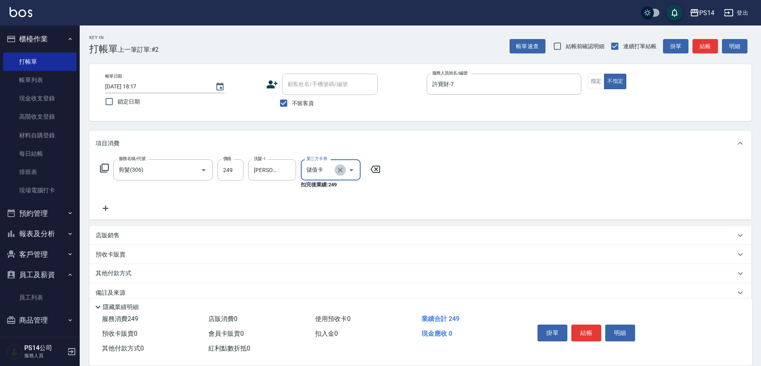
click at [338, 173] on icon "Clear" at bounding box center [340, 170] width 8 height 8
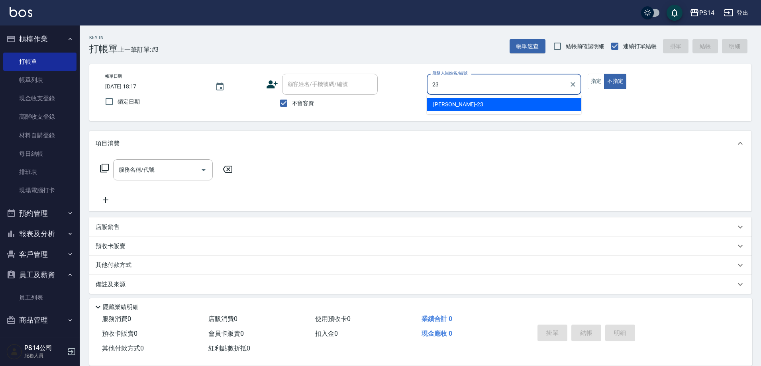
type input "2"
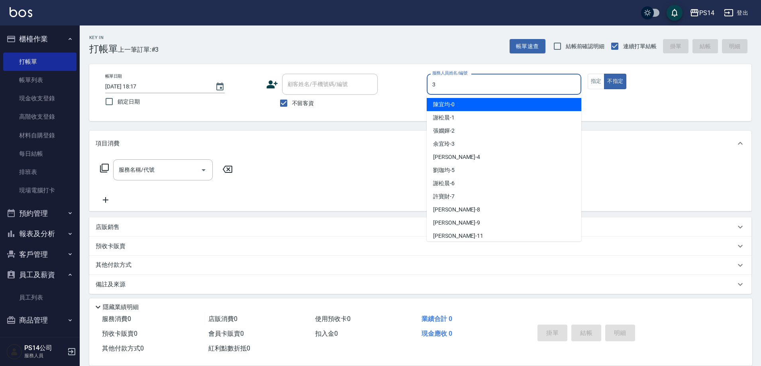
type input "[PERSON_NAME]-3"
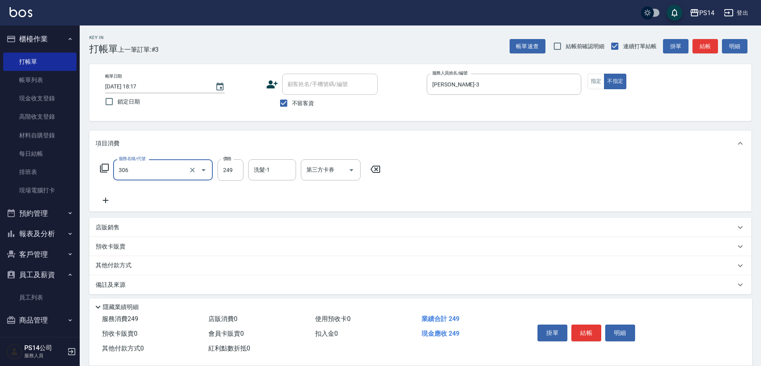
type input "剪髮(306)"
type input "[PERSON_NAME]-11"
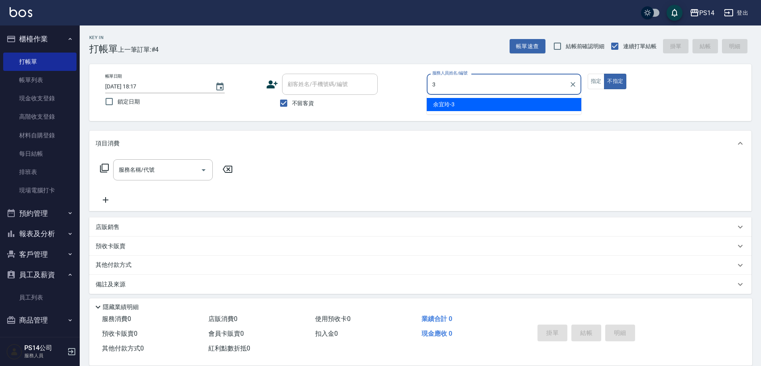
type input "[PERSON_NAME]-3"
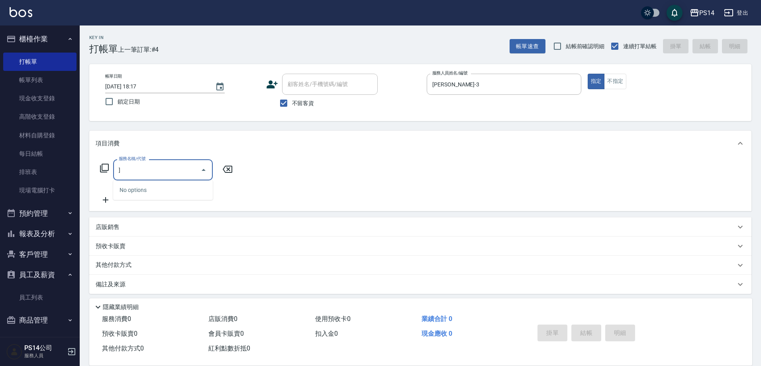
type input "]"
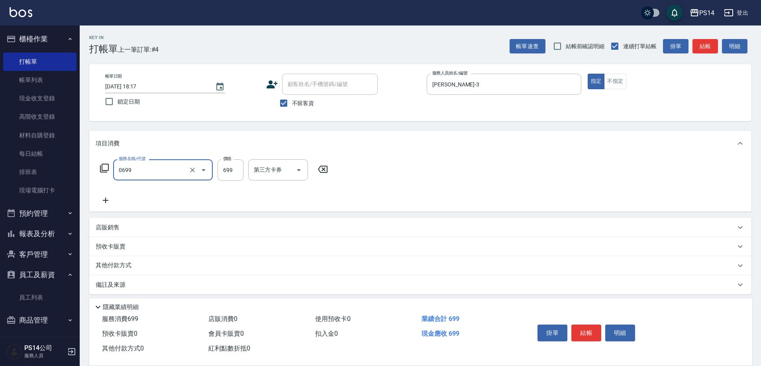
type input "精油SPA(0699)"
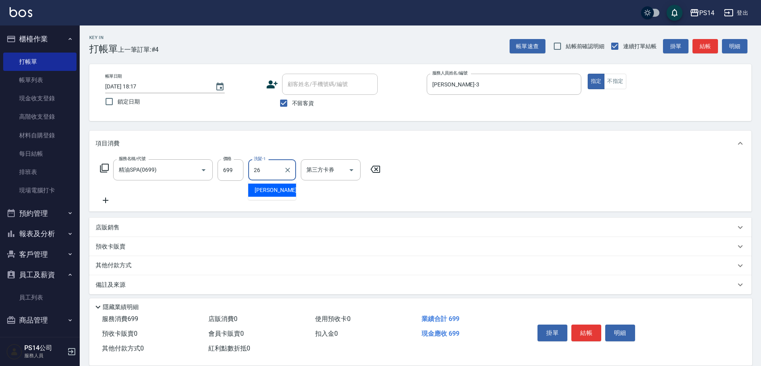
type input "[PERSON_NAME]-26"
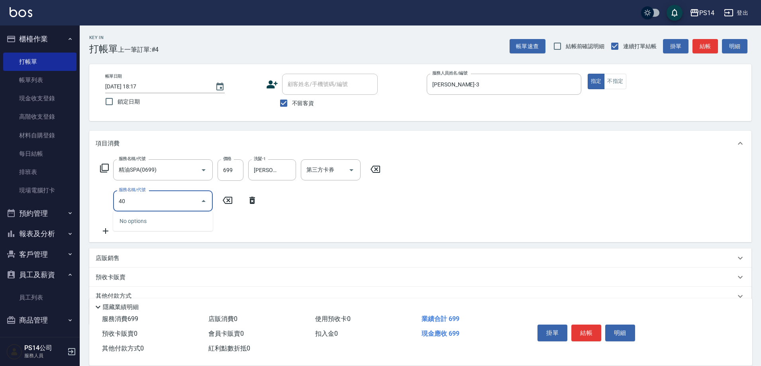
type input "4"
type input "染髮(501)"
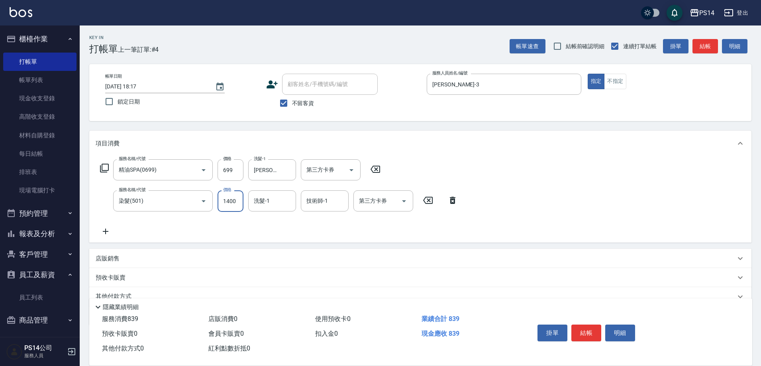
type input "1400"
type input "[PERSON_NAME]-3"
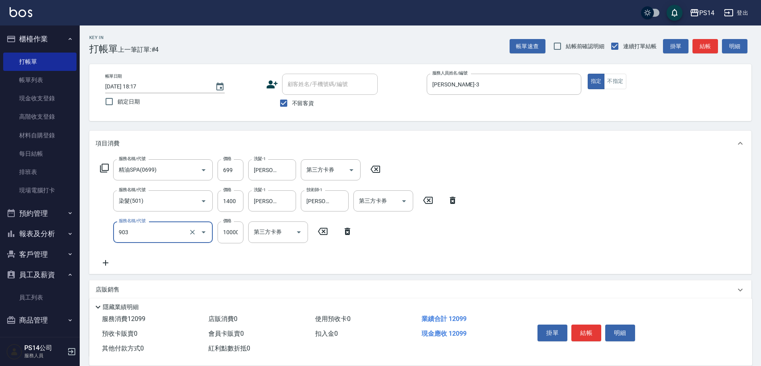
type input "儲值10000(903)"
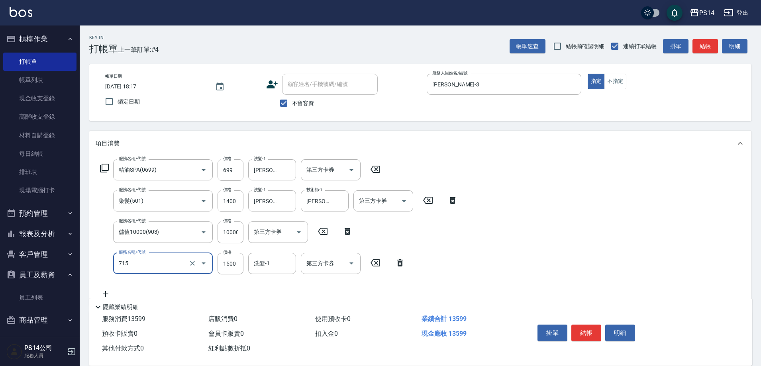
type input "單-接卸貼(715)"
type input "15999"
type input "[PERSON_NAME]-3"
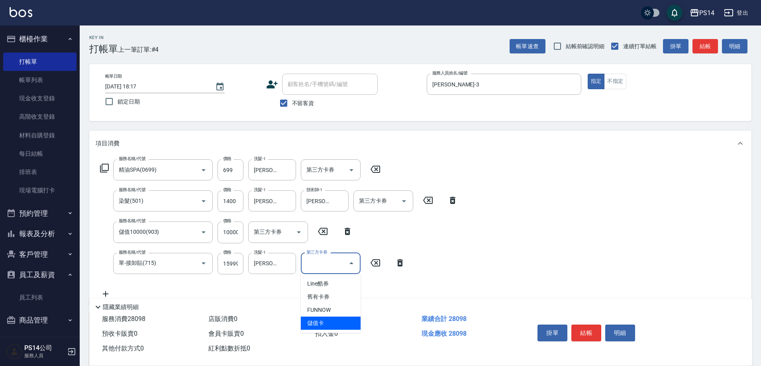
type input "儲值卡"
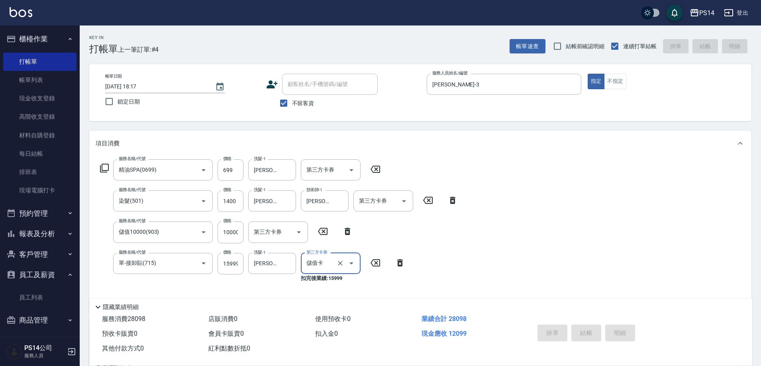
type input "[DATE] 18:42"
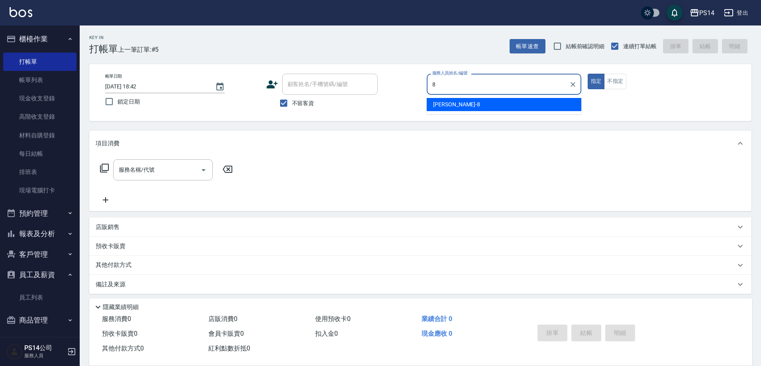
type input "[PERSON_NAME]-8"
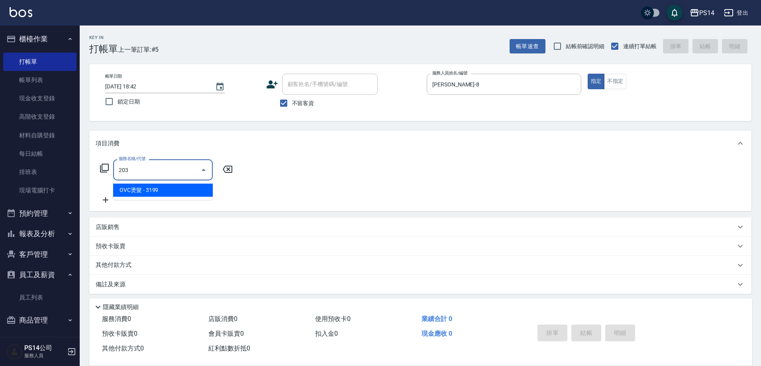
type input "OVC燙髮(203)"
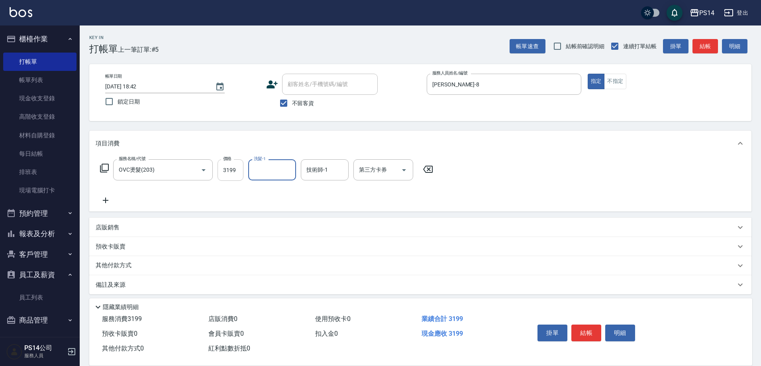
click at [226, 168] on input "3199" at bounding box center [231, 170] width 26 height 22
type input "3399"
type input "[PERSON_NAME]-26"
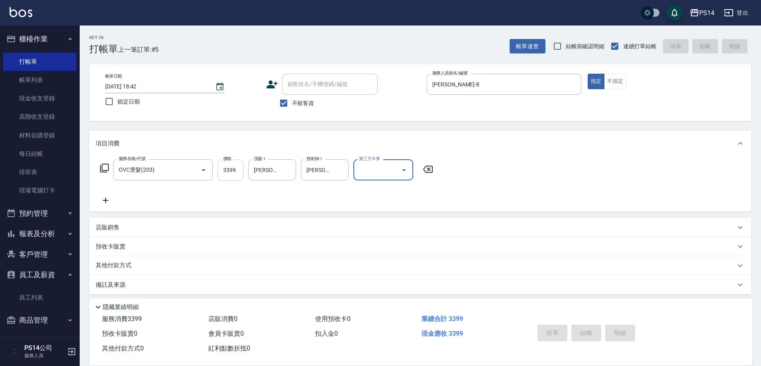
type input "[DATE] 18:43"
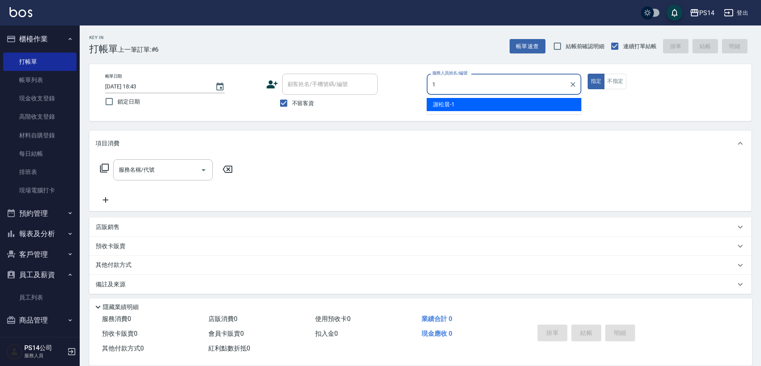
type input "[PERSON_NAME]-1"
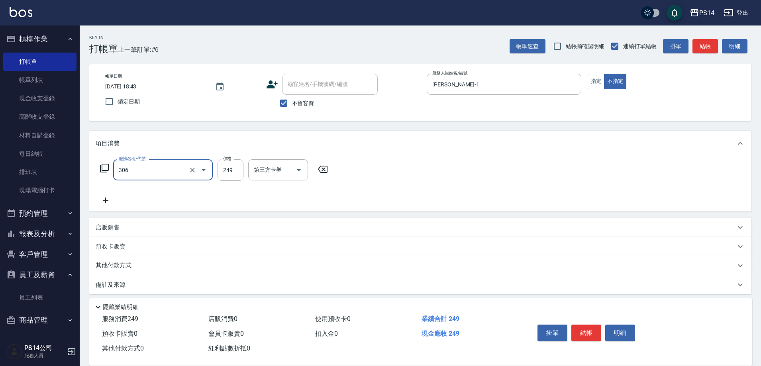
type input "剪髮(306)"
type input "[PERSON_NAME]-11"
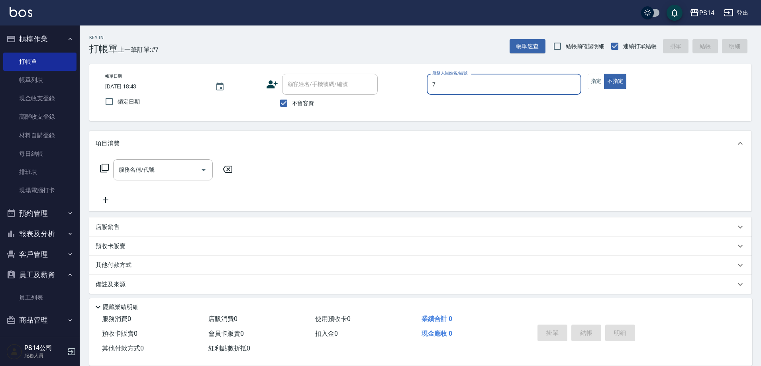
type input "許寶財-7"
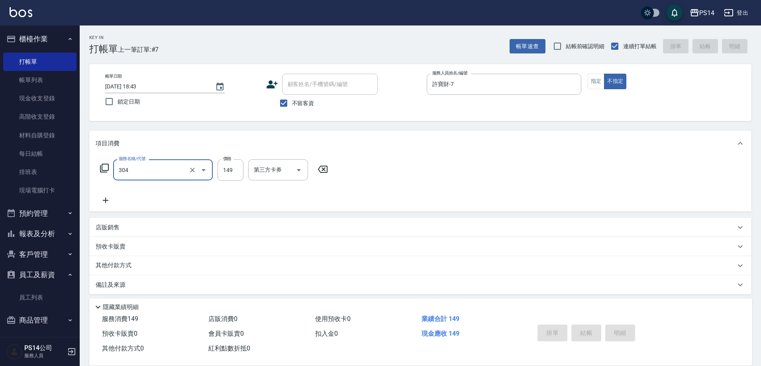
type input "304"
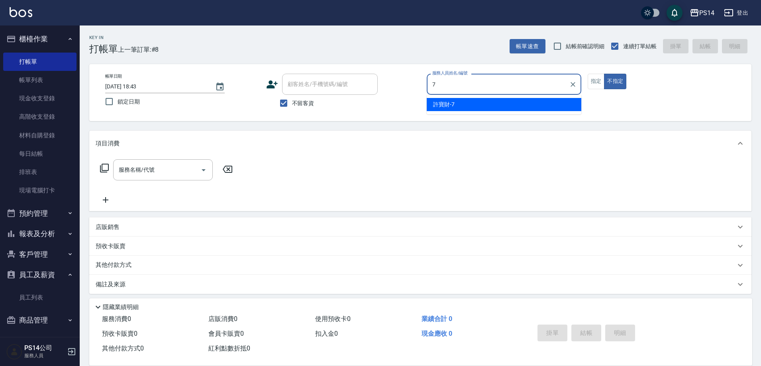
type input "許寶財-7"
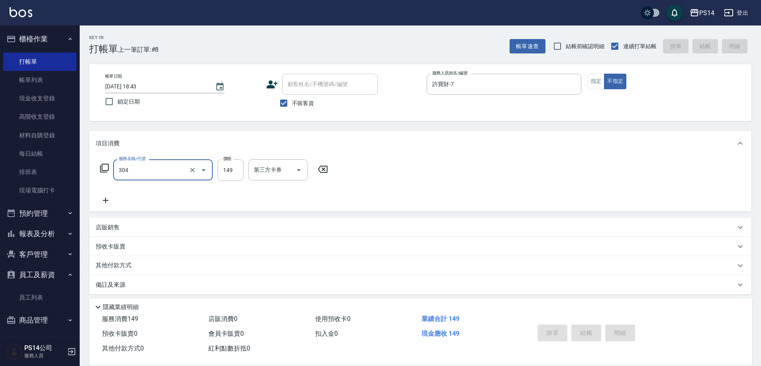
type input "304"
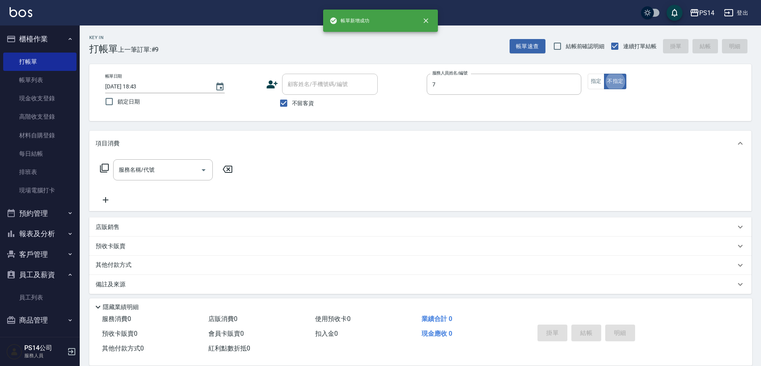
type input "許寶財-7"
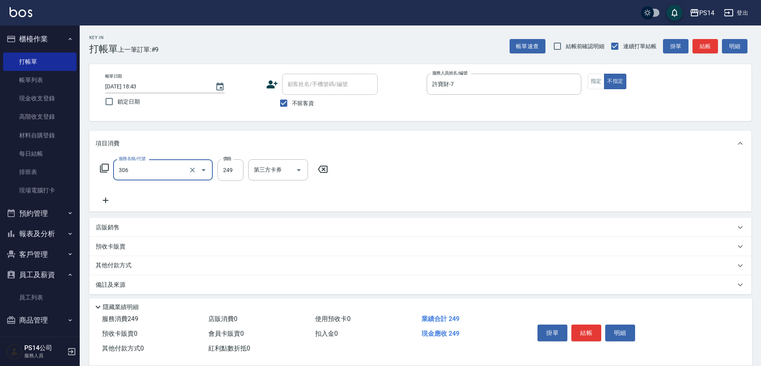
type input "剪髮(306)"
type input "[PERSON_NAME]-11"
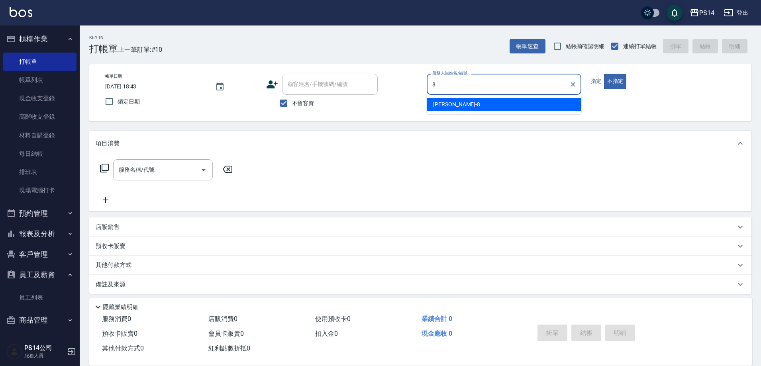
type input "[PERSON_NAME]-8"
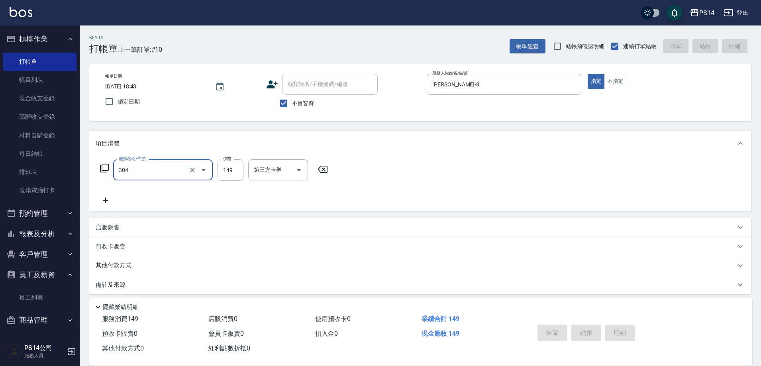
type input "304"
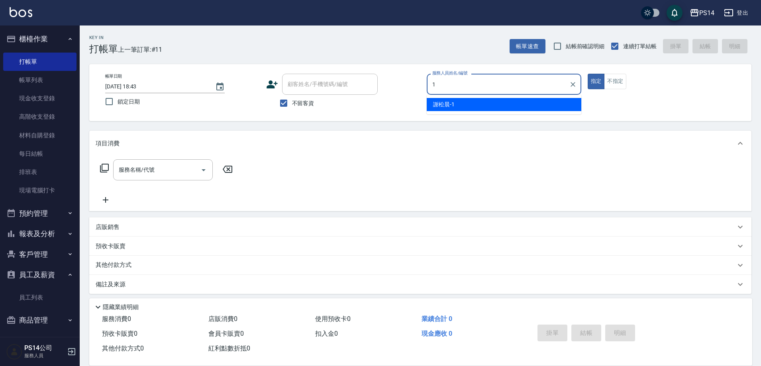
type input "[PERSON_NAME]-1"
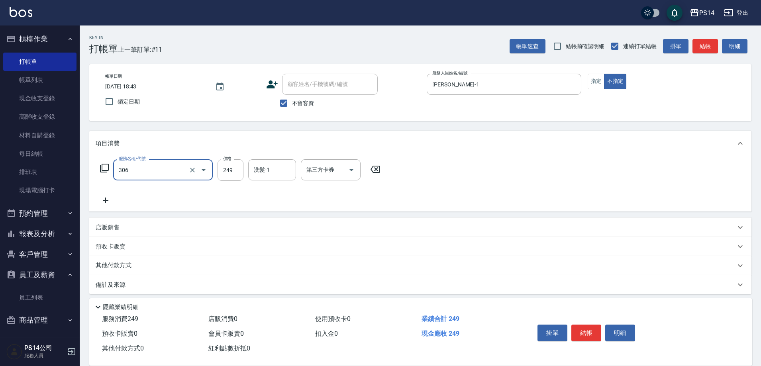
type input "剪髮(306)"
type input "[PERSON_NAME]-11"
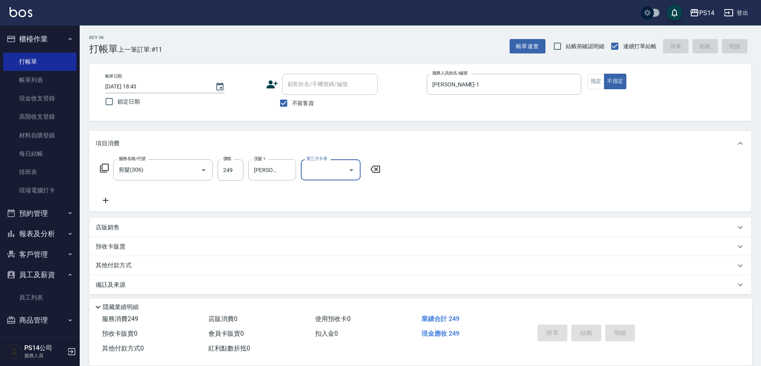
type input "[DATE] 18:44"
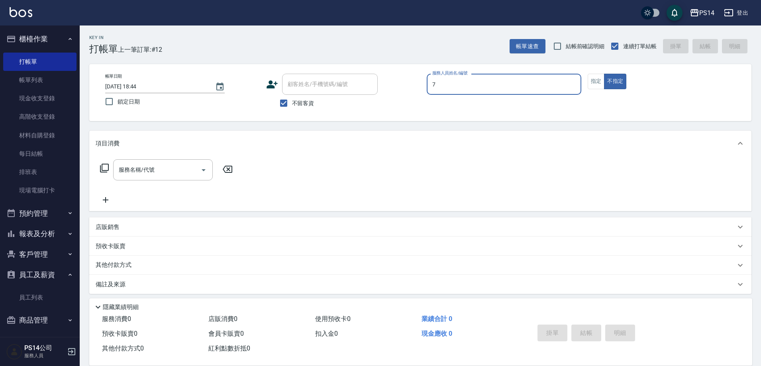
type input "許寶財-7"
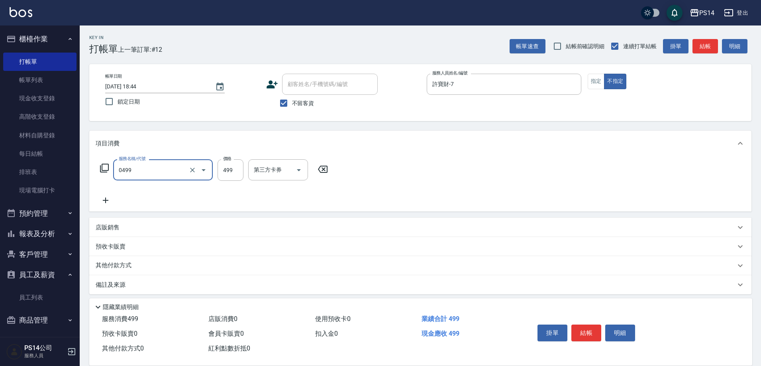
type input "[PERSON_NAME]499(0499)"
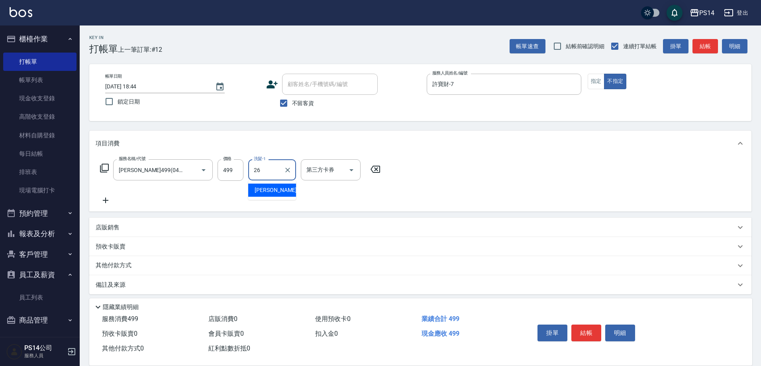
type input "[PERSON_NAME]-26"
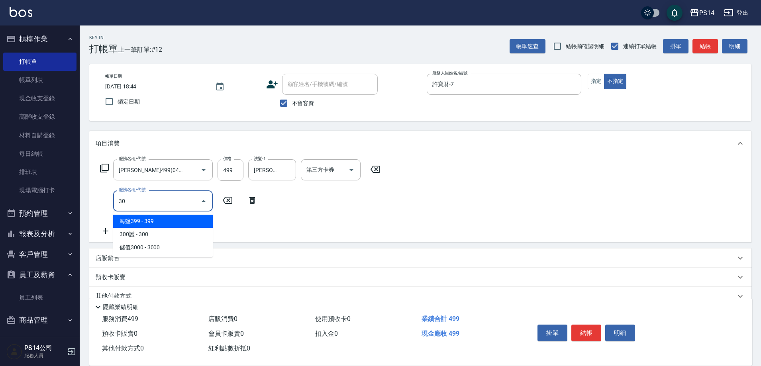
type input "304"
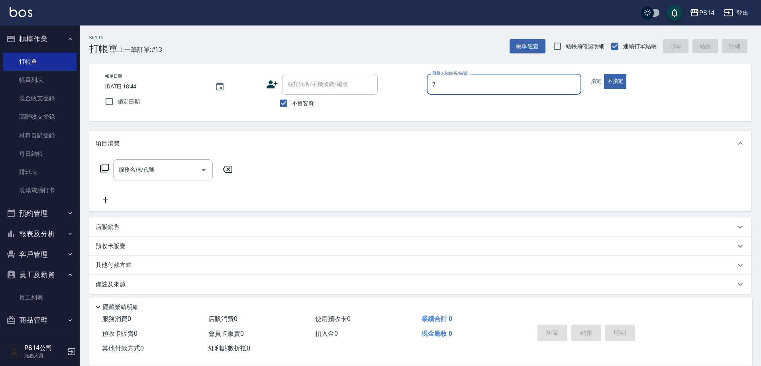
type input "許寶財-7"
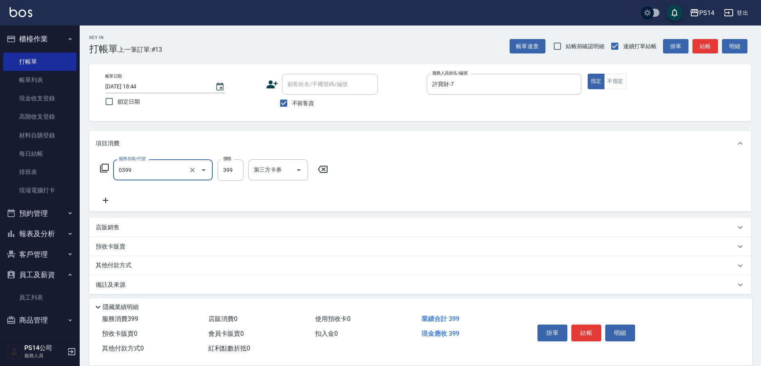
type input "海鹽399(0399)"
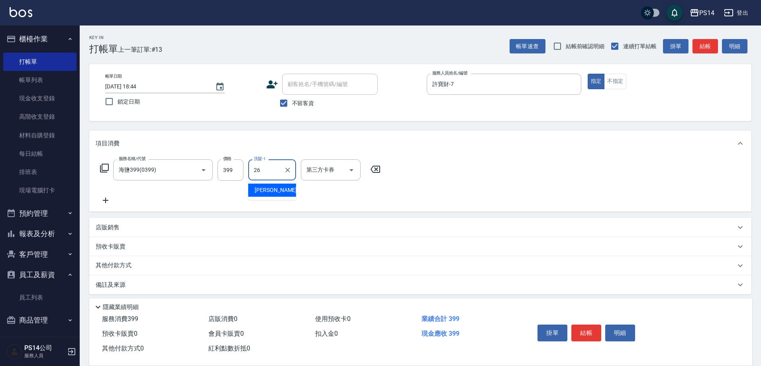
type input "[PERSON_NAME]-26"
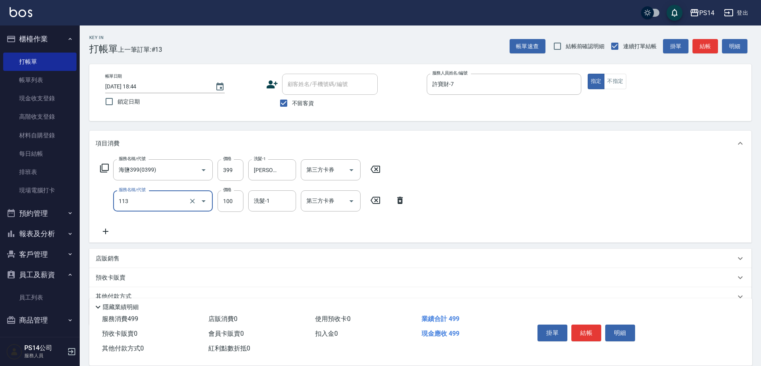
type input "瞬護100(113)"
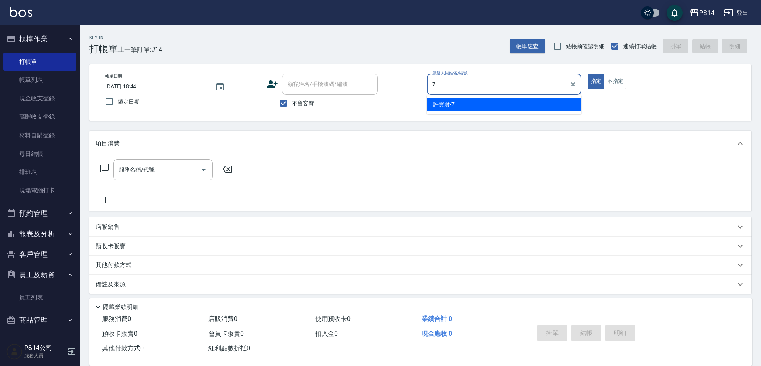
type input "許寶財-7"
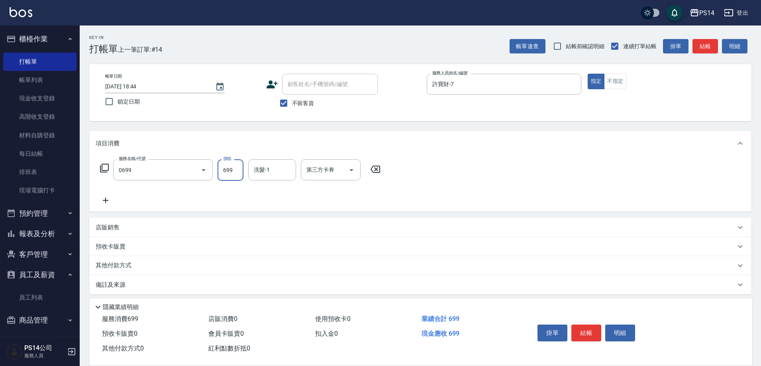
type input "精油SPA(0699)"
type input "[PERSON_NAME]-11"
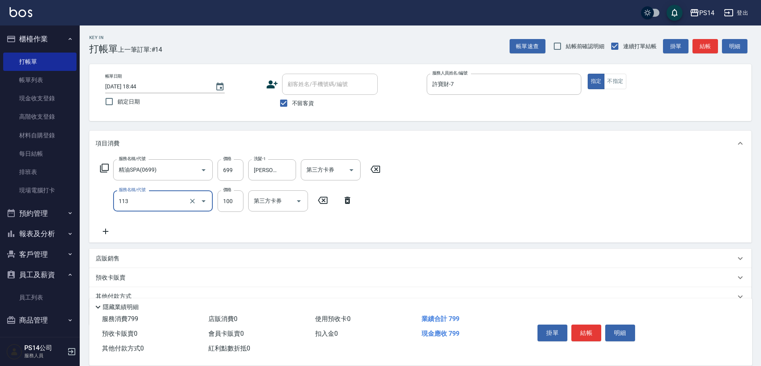
type input "瞬護100(113)"
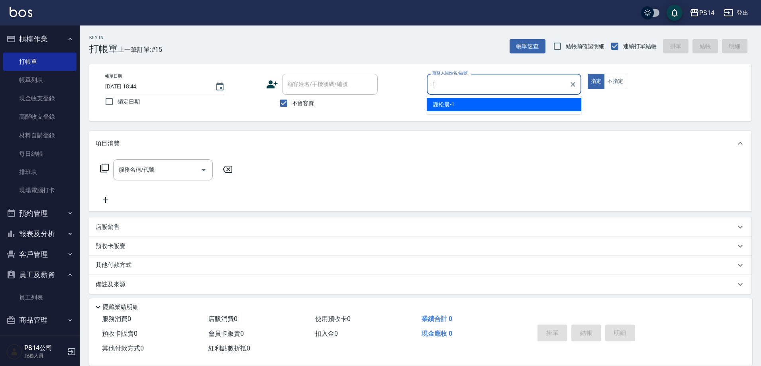
type input "[PERSON_NAME]-1"
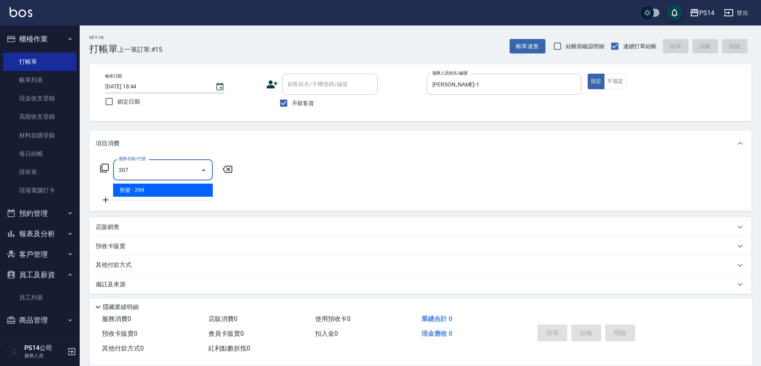
type input "剪髮(307)"
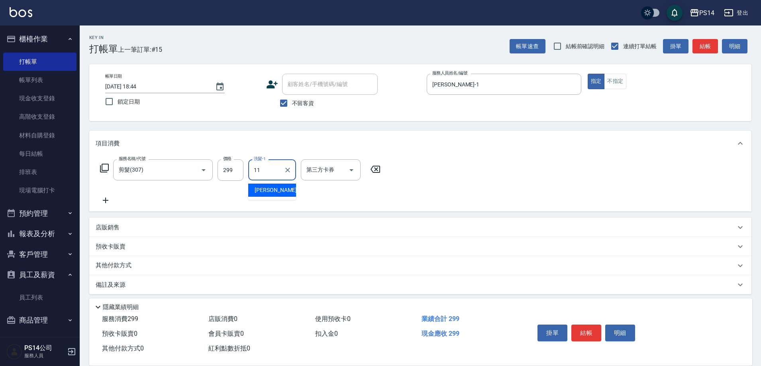
type input "[PERSON_NAME]-11"
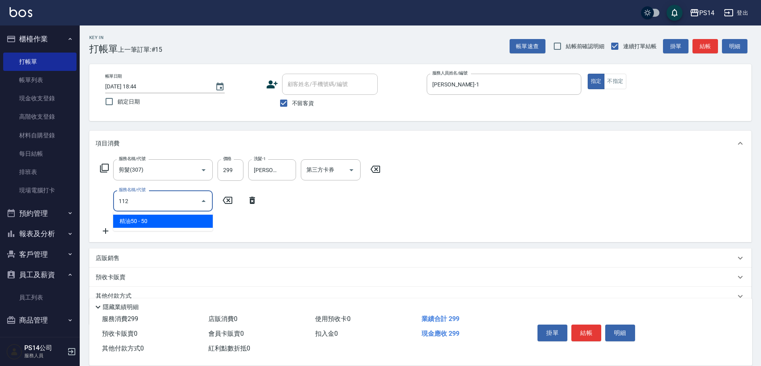
type input "精油50(112)"
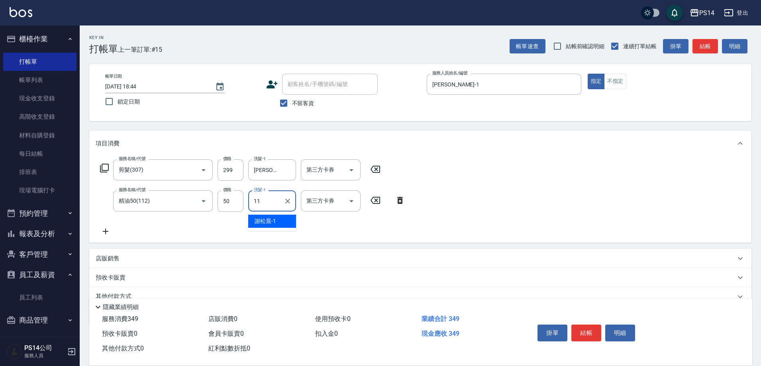
type input "[PERSON_NAME]-11"
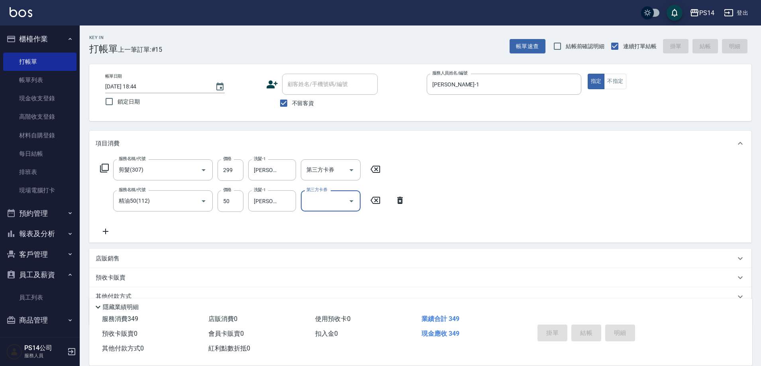
type input "[DATE] 18:45"
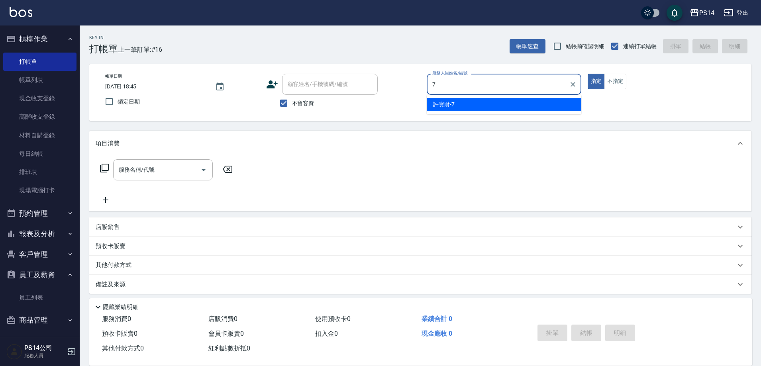
type input "許寶財-7"
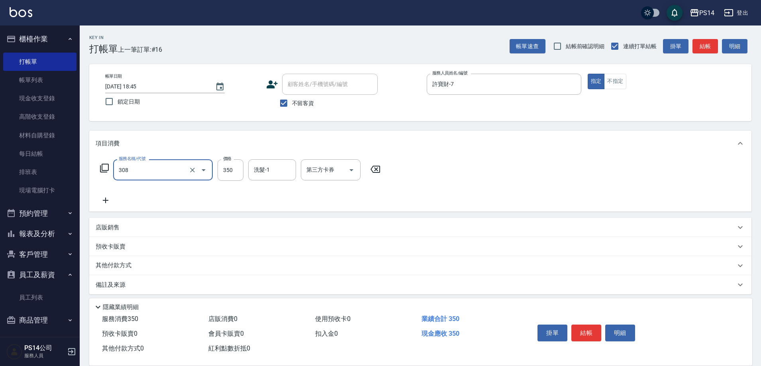
type input "洗+剪(308)"
type input "許寶財-7"
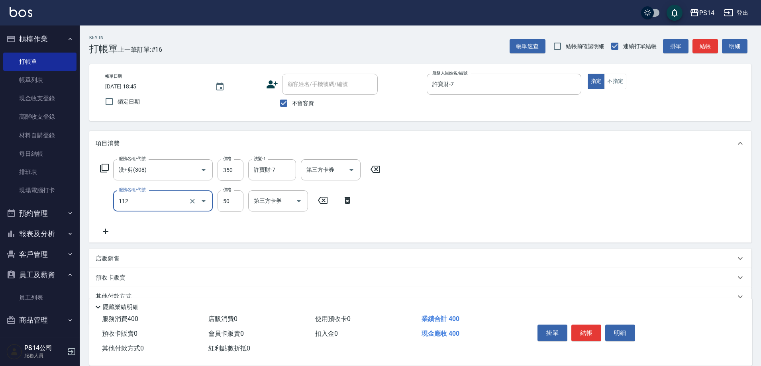
type input "精油50(112)"
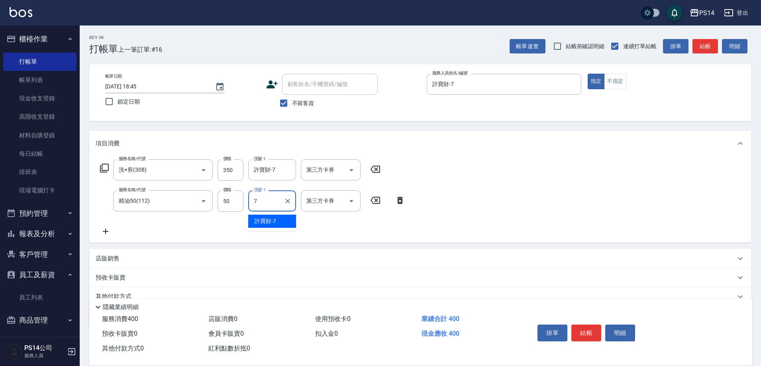
type input "許寶財-7"
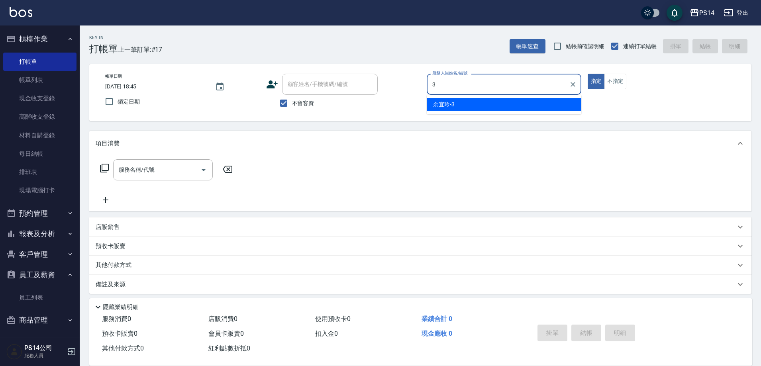
type input "[PERSON_NAME]-3"
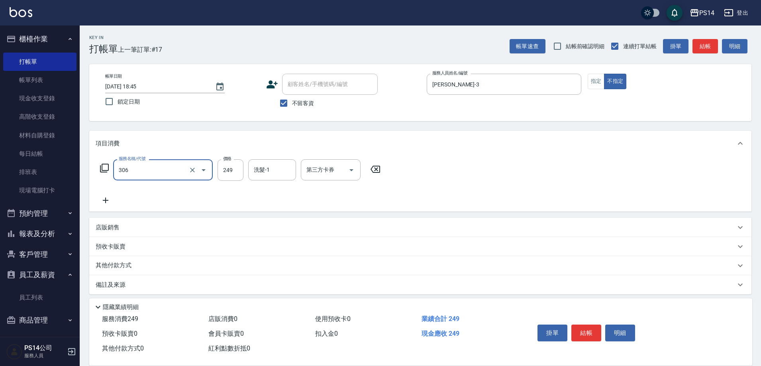
type input "剪髮(306)"
type input "[PERSON_NAME]-3"
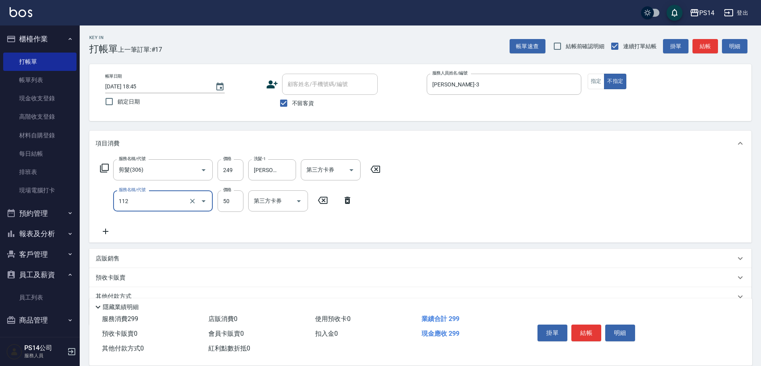
type input "精油50(112)"
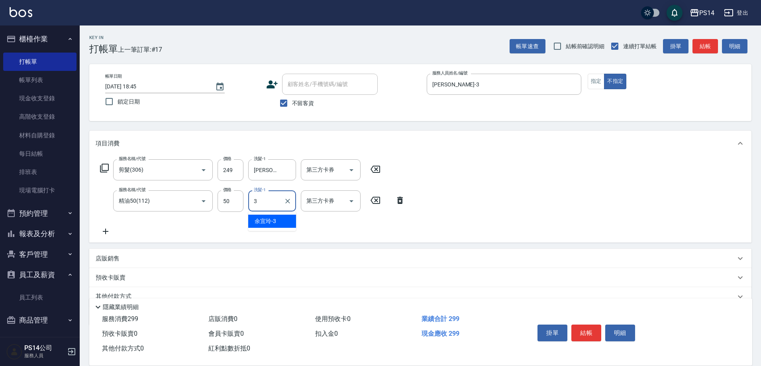
type input "[PERSON_NAME]-3"
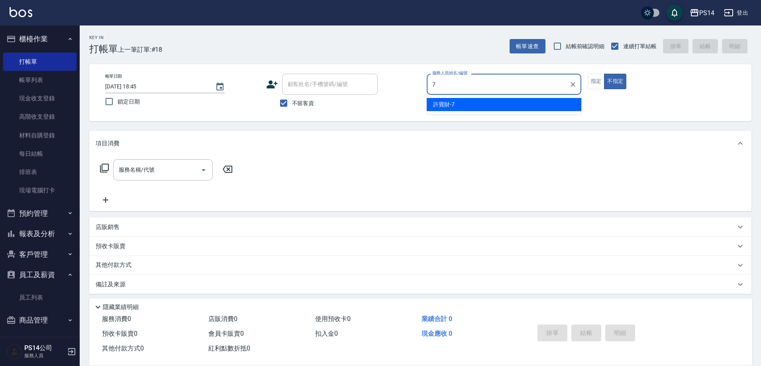
type input "許寶財-7"
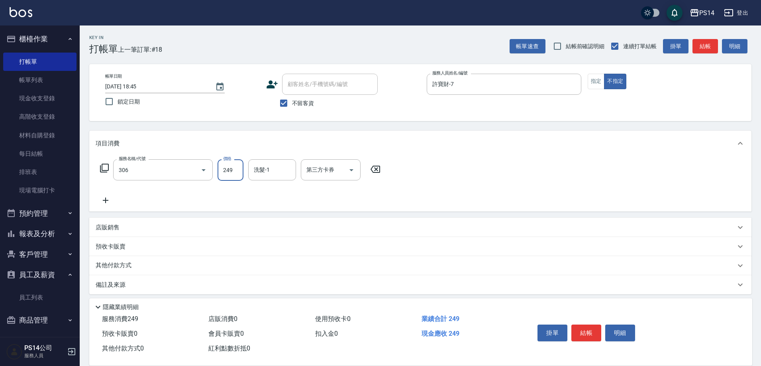
type input "剪髮(306)"
type input "[PERSON_NAME]-26"
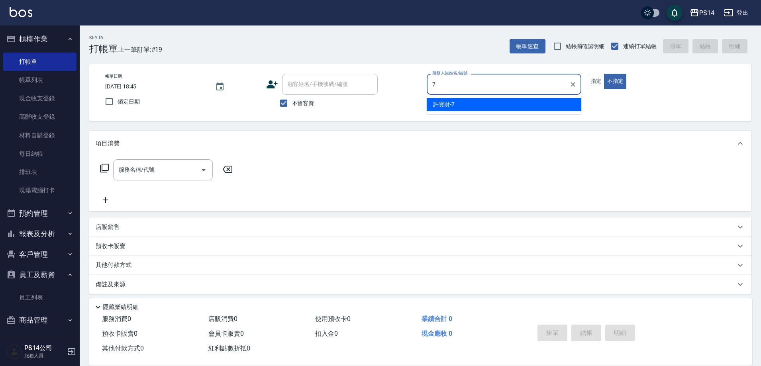
type input "許寶財-7"
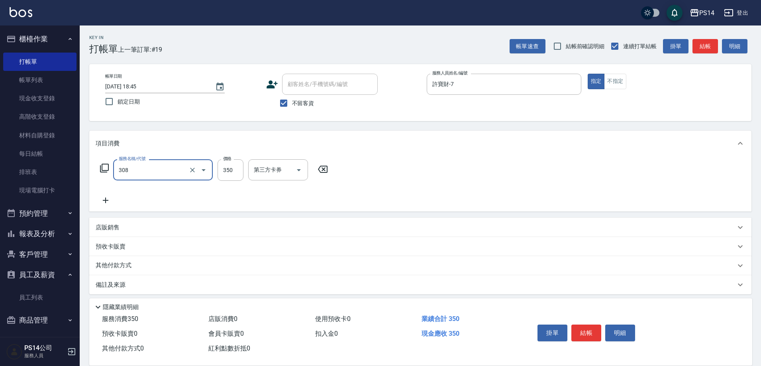
type input "洗+剪(308)"
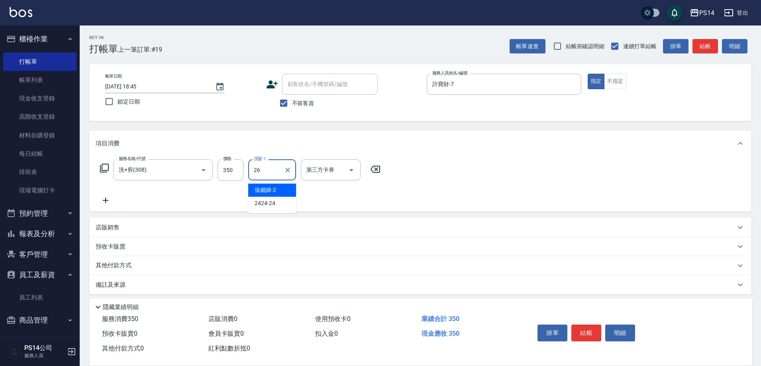
type input "[PERSON_NAME]-26"
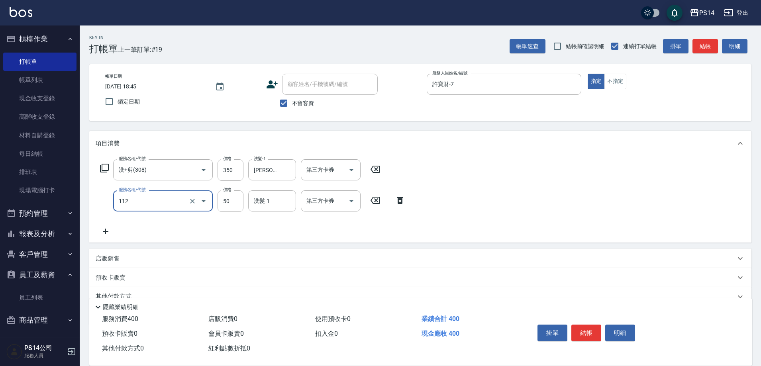
type input "精油50(112)"
type input "[PERSON_NAME]-26"
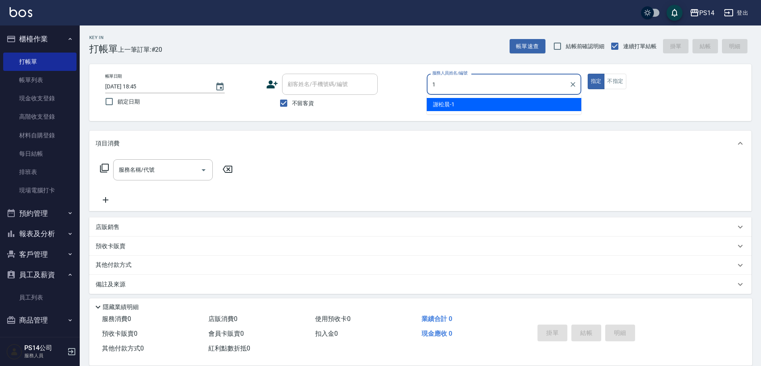
type input "[PERSON_NAME]-1"
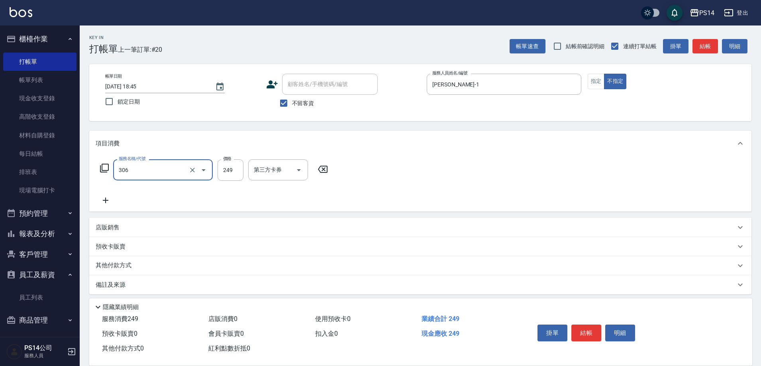
type input "剪髮(306)"
type input "236"
click at [277, 168] on input "洗髮-1" at bounding box center [272, 170] width 41 height 14
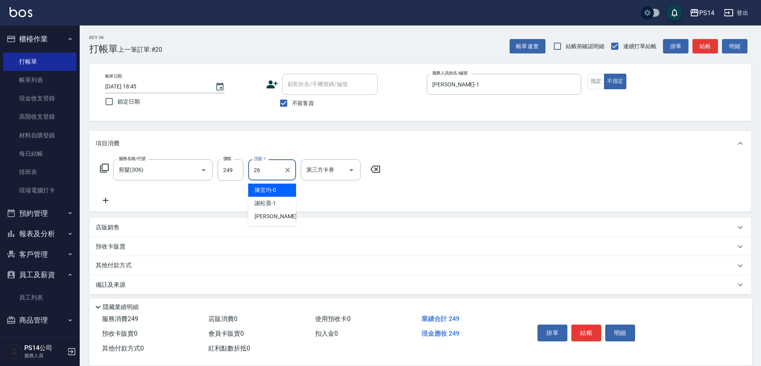
type input "[PERSON_NAME]-26"
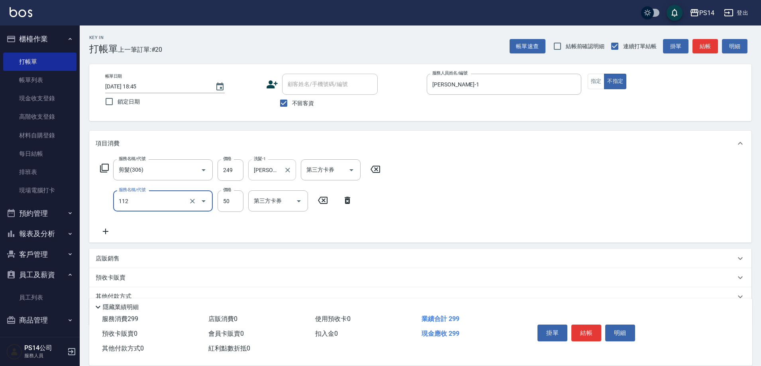
type input "精油50(112)"
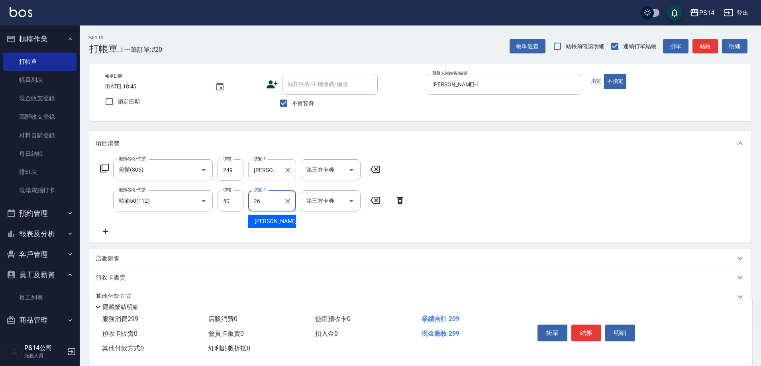
type input "[PERSON_NAME]-26"
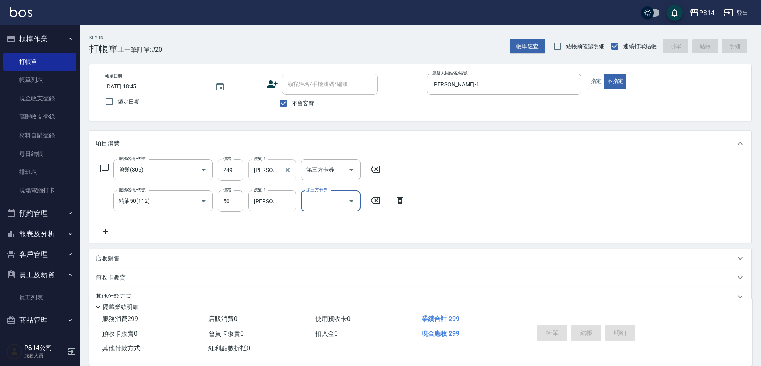
type input "[DATE] 18:46"
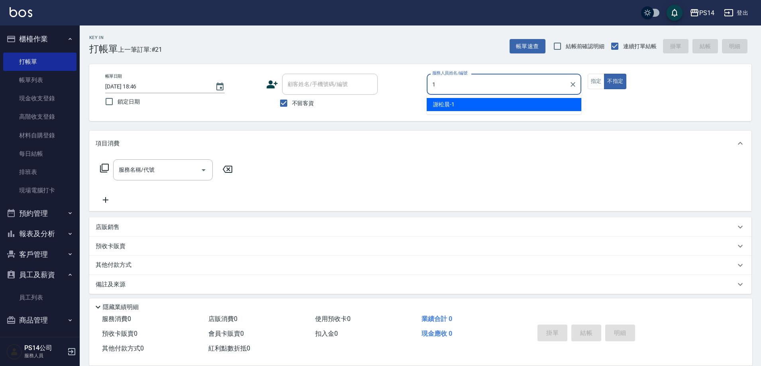
type input "[PERSON_NAME]-1"
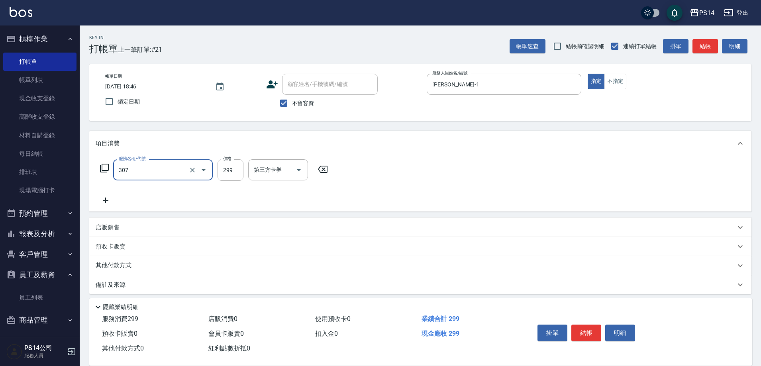
type input "剪髮(307)"
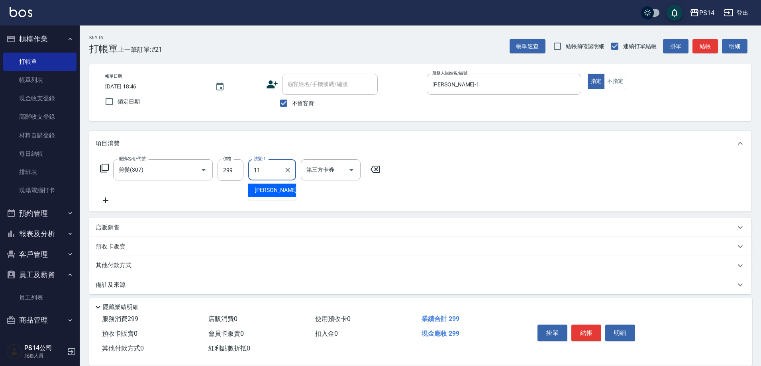
type input "[PERSON_NAME]-11"
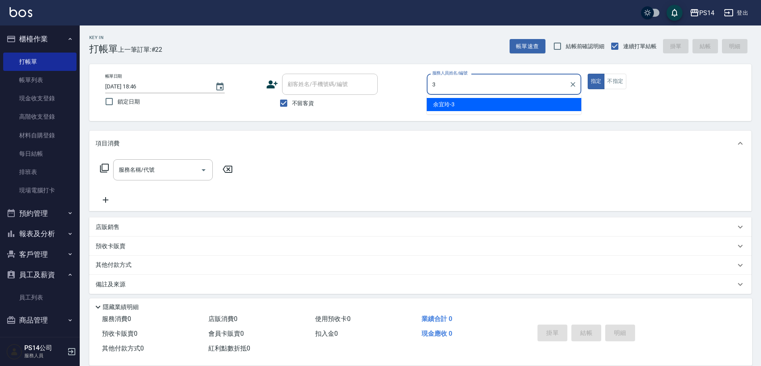
type input "[PERSON_NAME]-3"
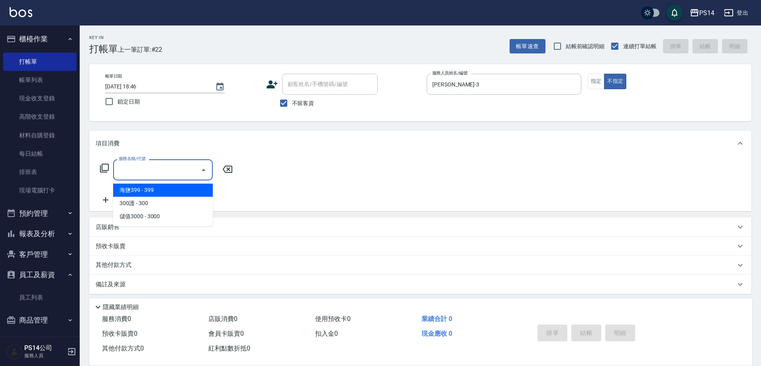
type input "3"
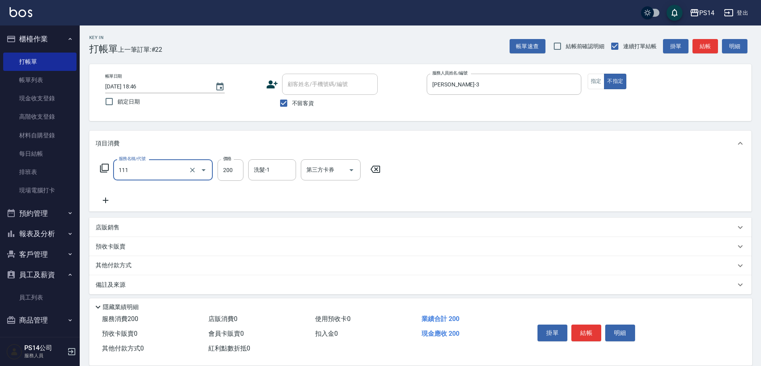
type input "200(111)"
type input "[PERSON_NAME]-26"
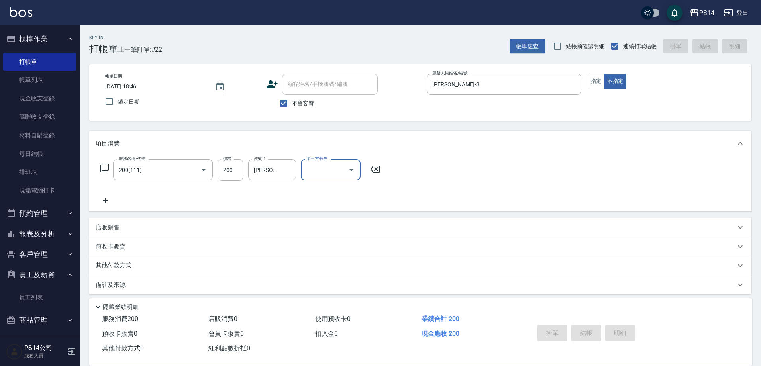
type input "[DATE] 18:47"
type input "[PERSON_NAME]-3"
type input "304"
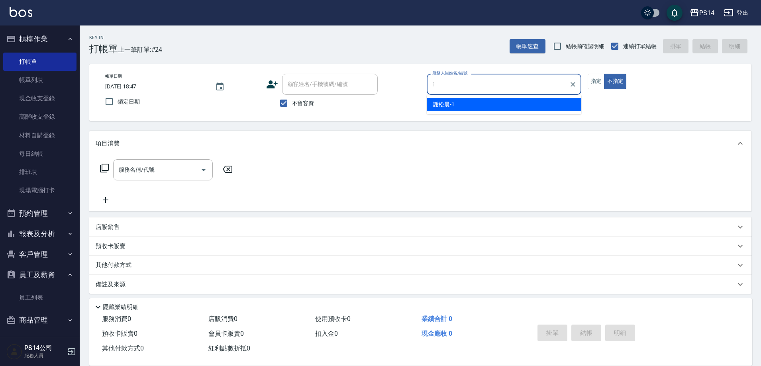
type input "[PERSON_NAME]-1"
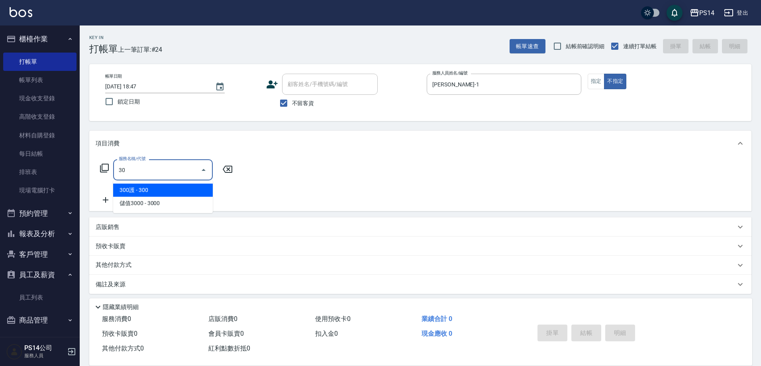
type input "306"
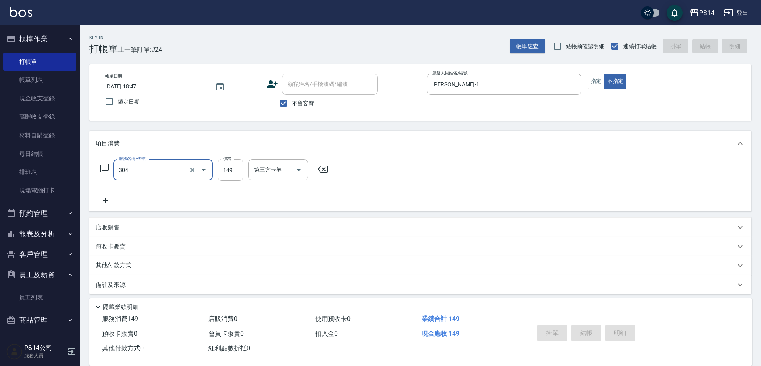
type input "304"
type input "[DATE] 18:48"
click at [603, 82] on button "指定" at bounding box center [596, 82] width 17 height 16
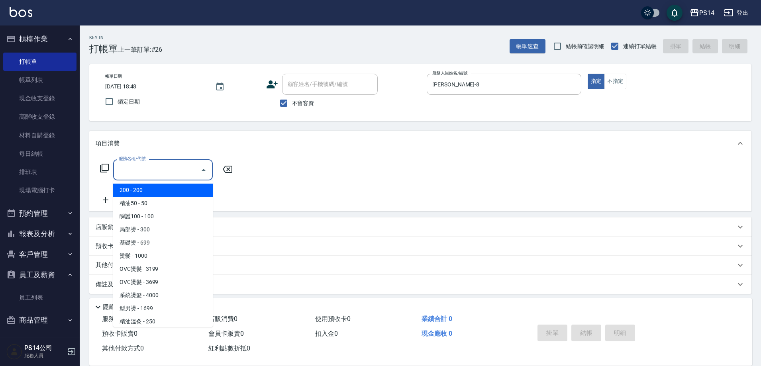
click at [131, 175] on input "服務名稱/代號" at bounding box center [157, 170] width 81 height 14
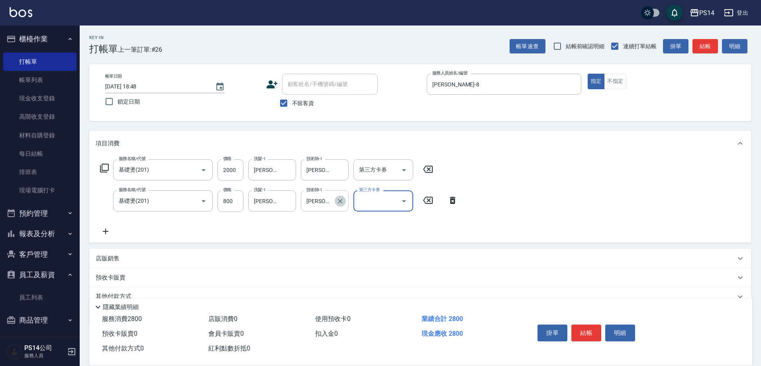
click at [335, 202] on button "Clear" at bounding box center [340, 201] width 11 height 11
click at [333, 201] on input "技術師-1" at bounding box center [324, 201] width 41 height 14
